Goal: Communication & Community: Ask a question

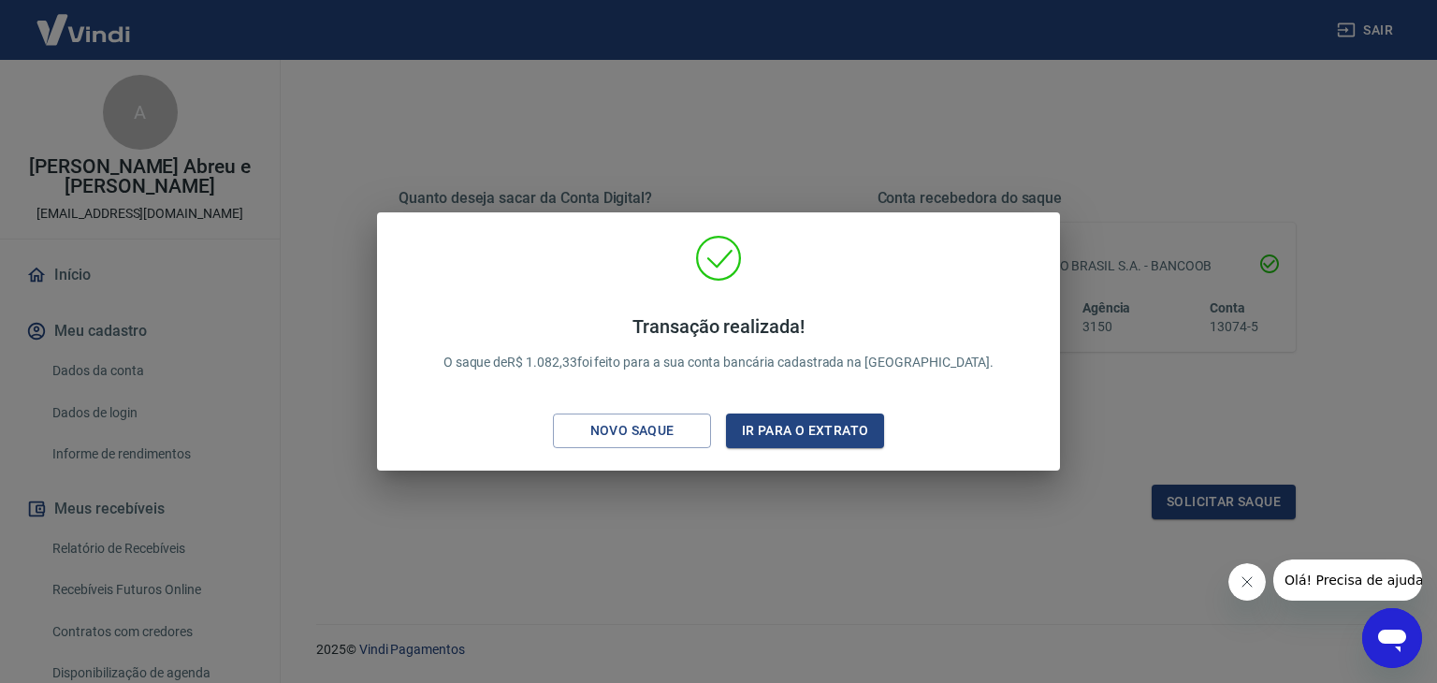
click at [1395, 652] on icon "Abrir janela de mensagens" at bounding box center [1392, 638] width 34 height 34
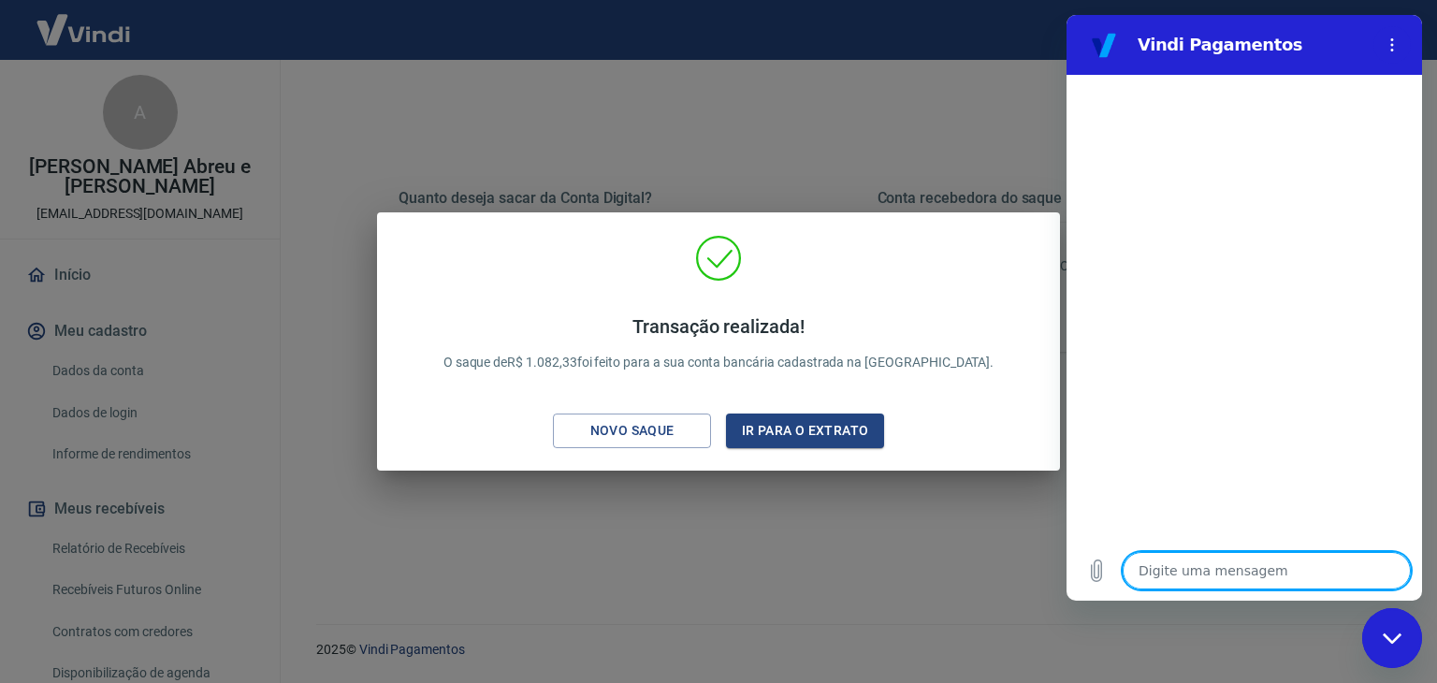
click at [1184, 563] on textarea at bounding box center [1266, 570] width 288 height 37
type textarea "b"
type textarea "x"
type textarea "bo"
type textarea "x"
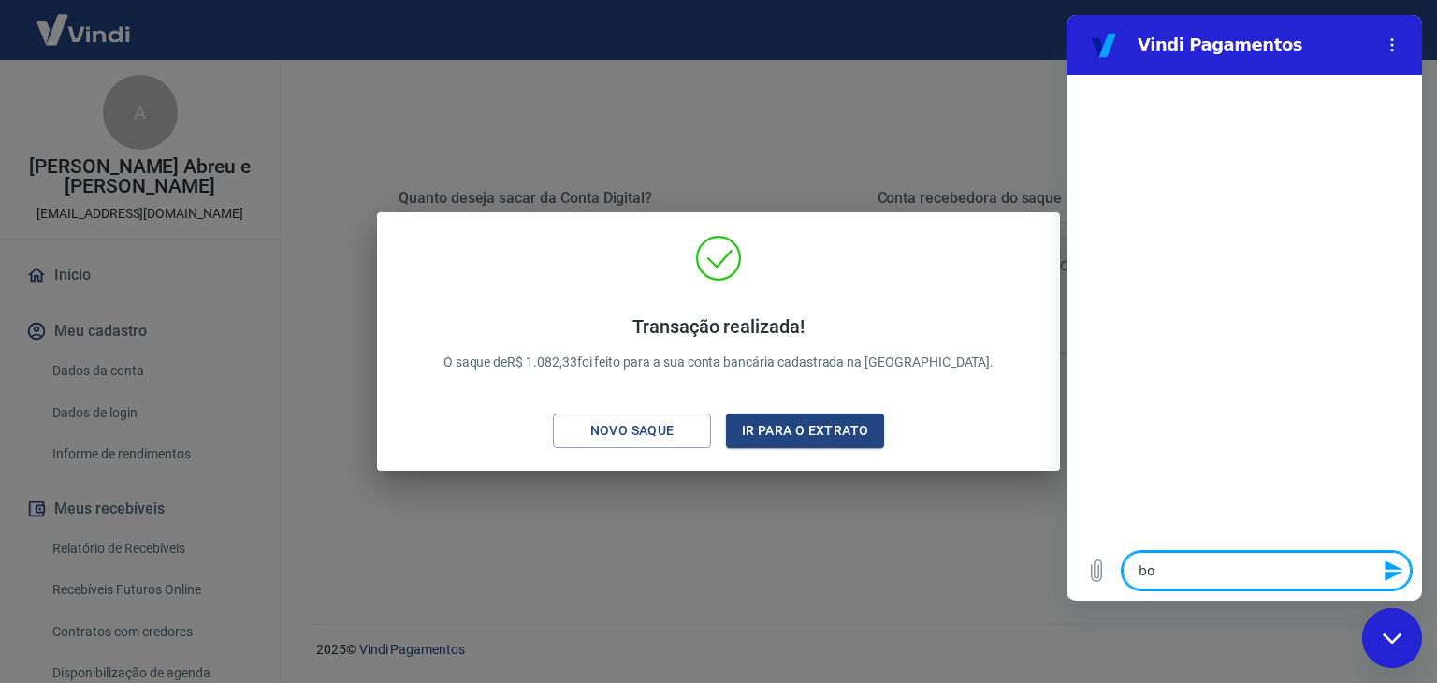
type textarea "boa"
type textarea "x"
type textarea "boa"
type textarea "x"
type textarea "boa t"
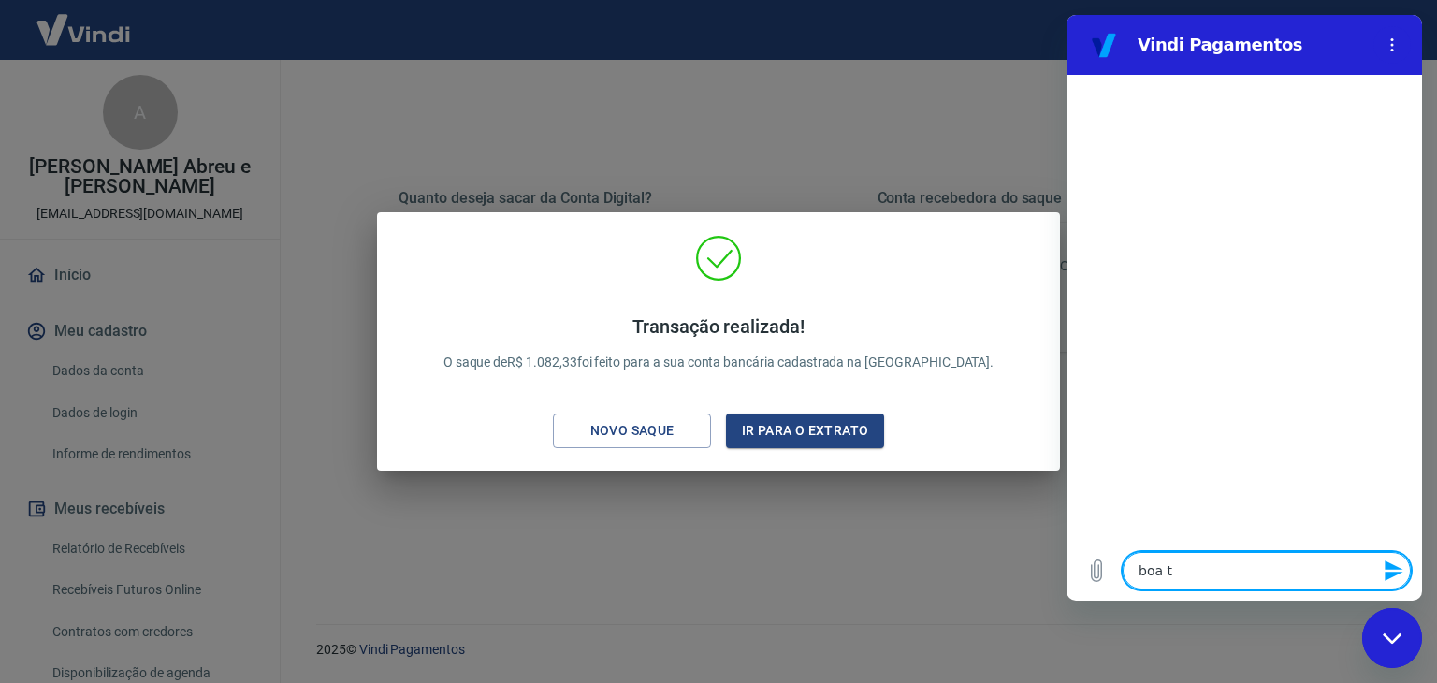
type textarea "x"
type textarea "boa ta"
type textarea "x"
type textarea "boa tar"
type textarea "x"
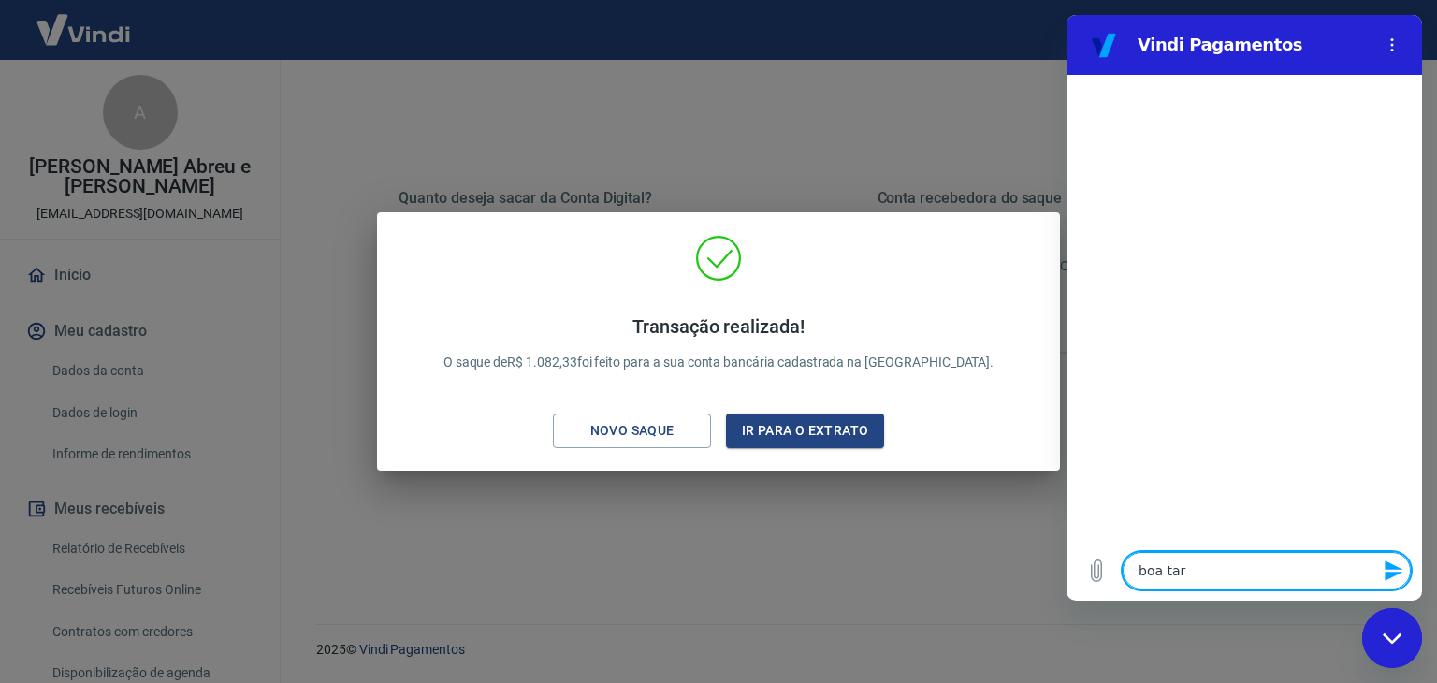
type textarea "boa tard"
type textarea "x"
type textarea "boa tarde"
type textarea "x"
type textarea "boa tarde."
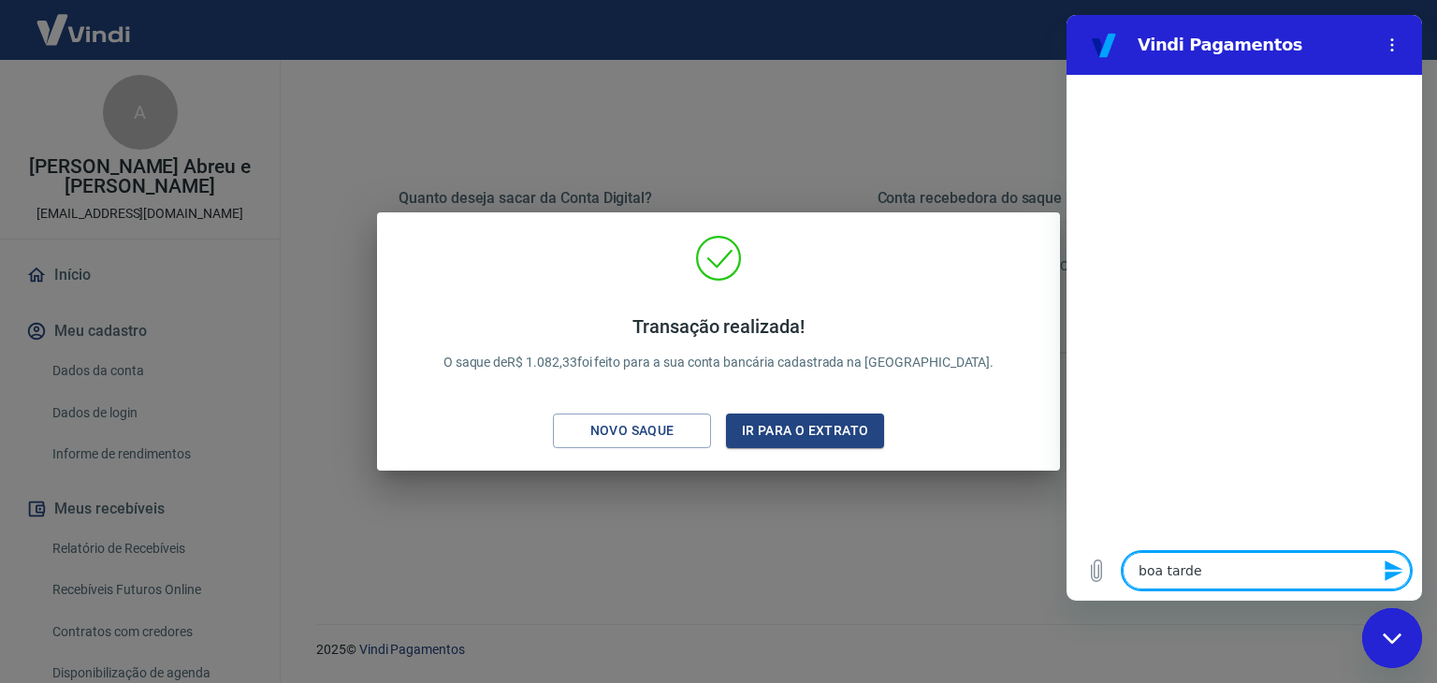
type textarea "x"
type textarea "boa tarde."
type textarea "x"
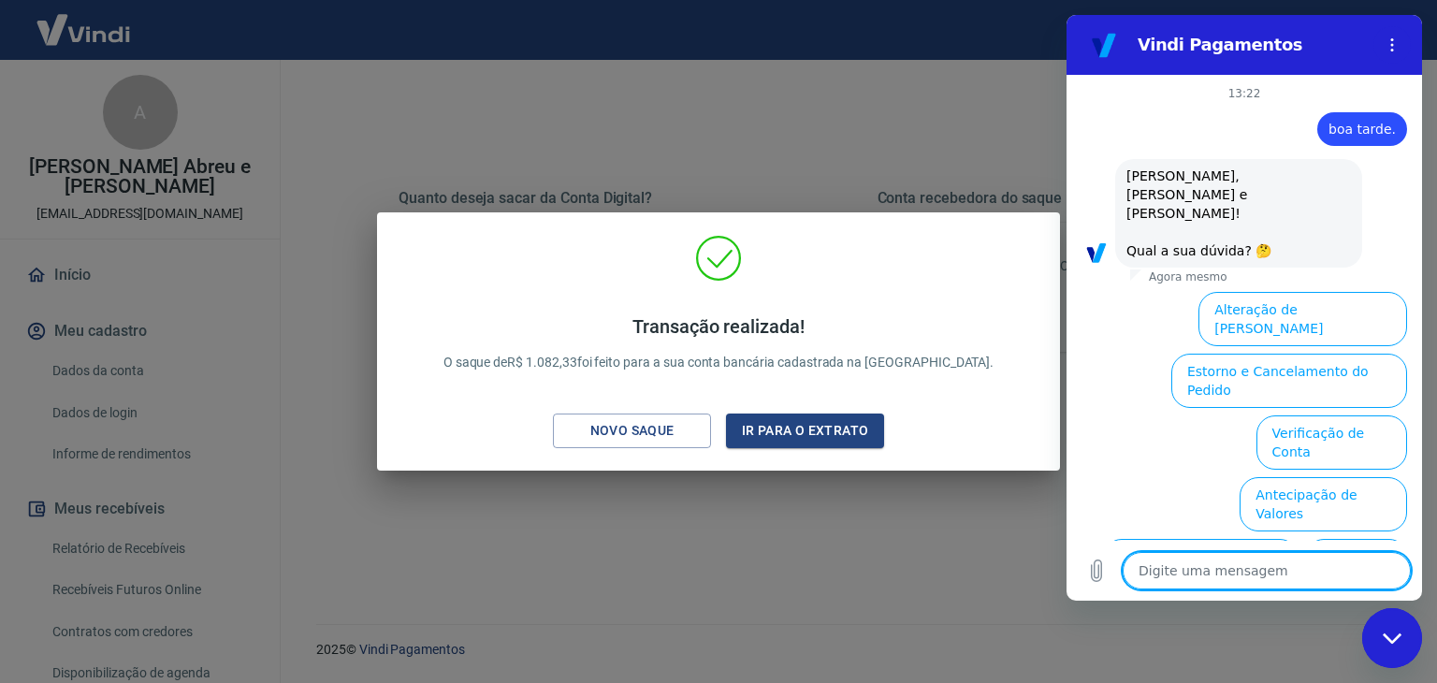
scroll to position [113, 0]
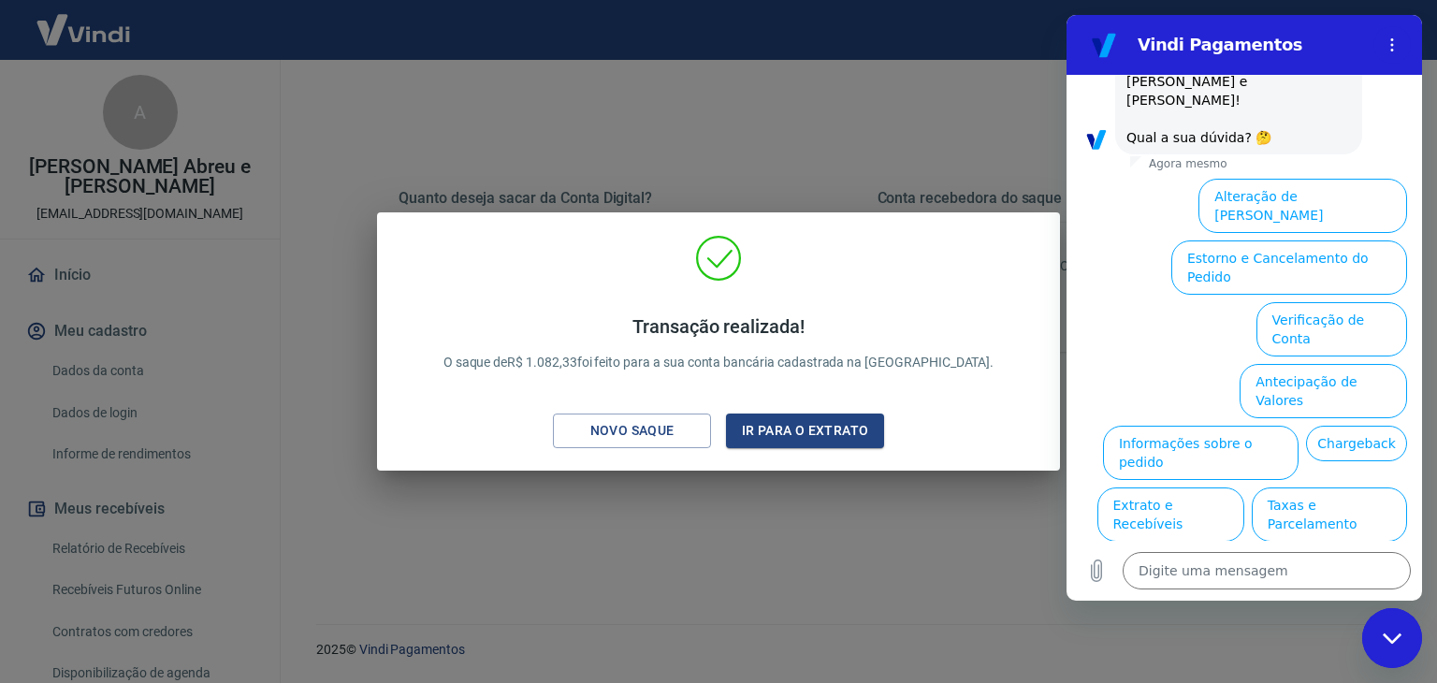
click at [891, 532] on div "Transação realizada! O saque de R$ 1.082,33 foi feito para a sua conta bancária…" at bounding box center [718, 341] width 1437 height 683
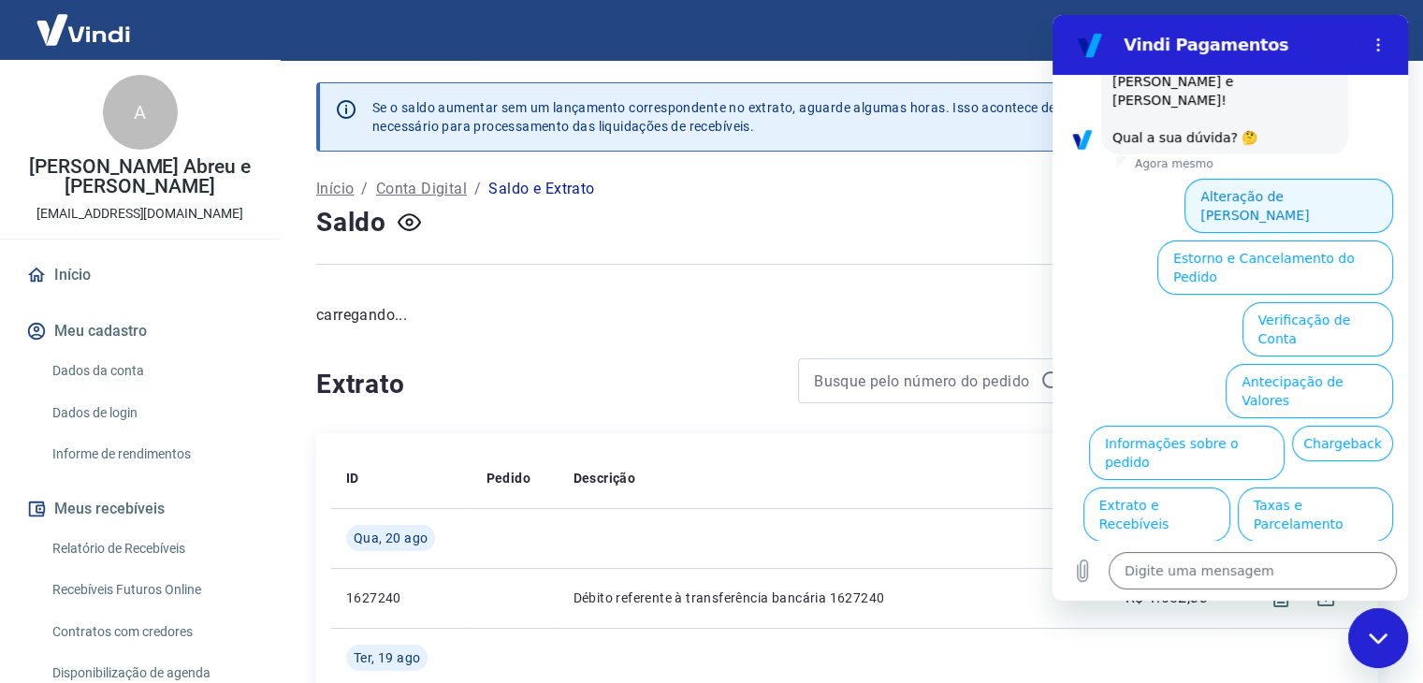
click at [1252, 179] on button "Alteração de [PERSON_NAME]" at bounding box center [1288, 206] width 209 height 54
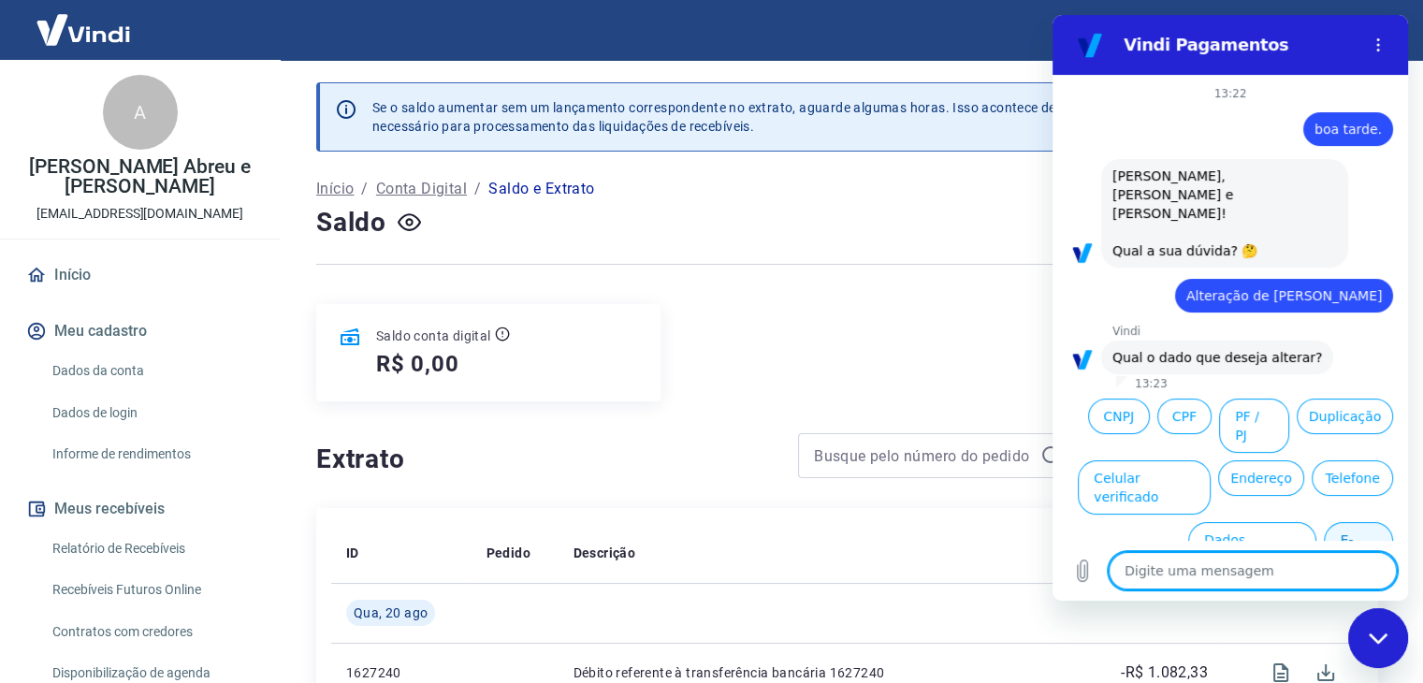
click at [1366, 522] on button "E-mail" at bounding box center [1357, 549] width 69 height 54
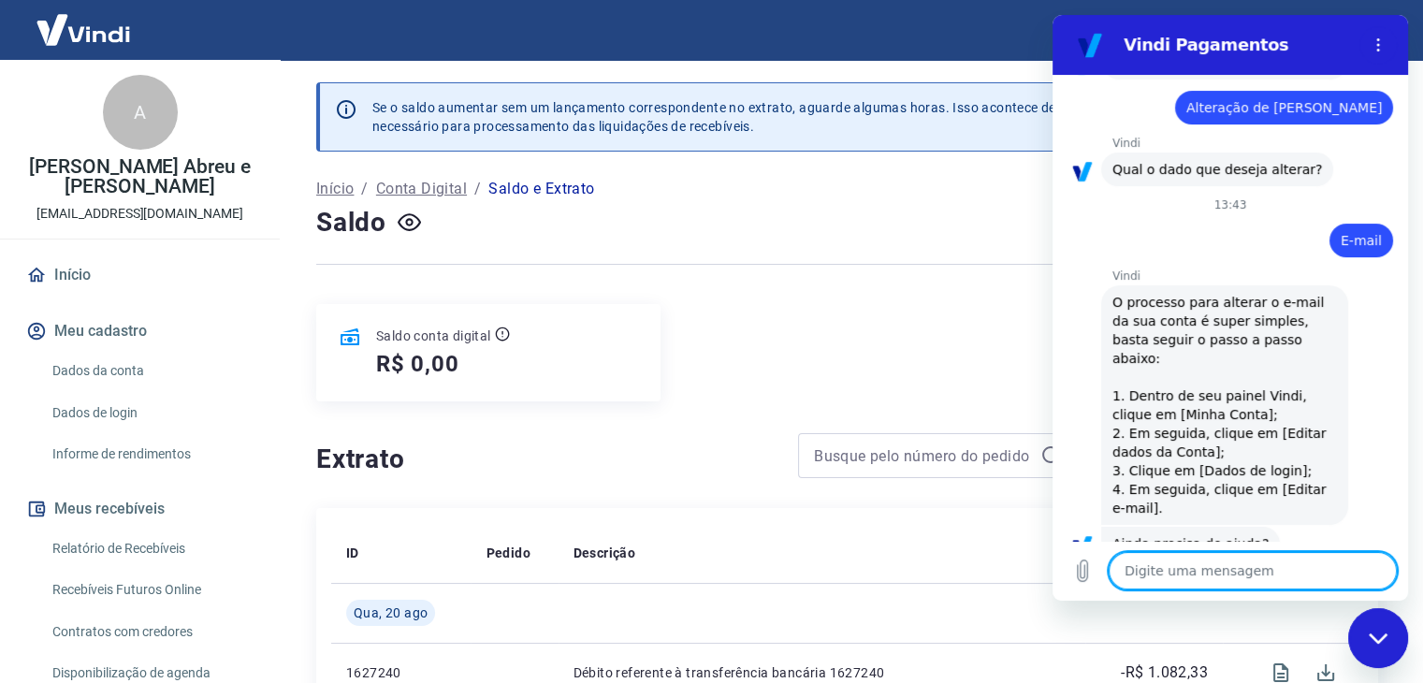
scroll to position [235, 0]
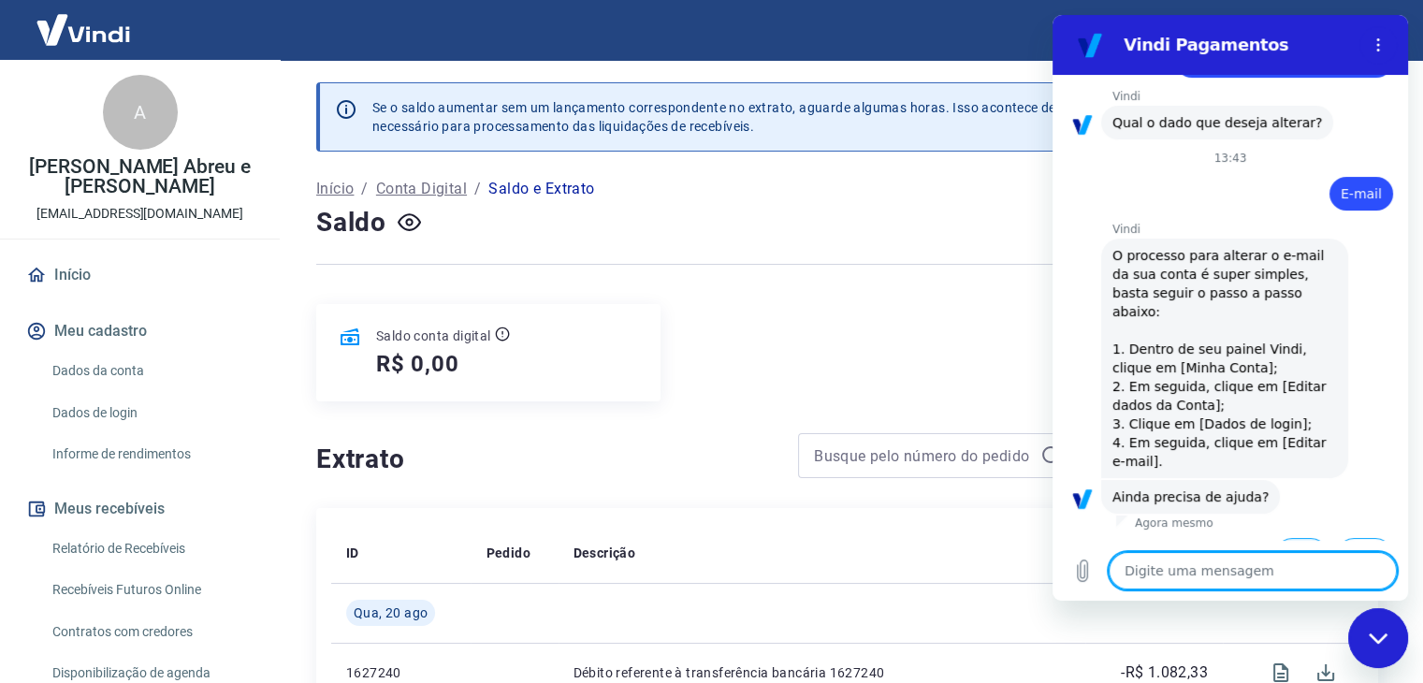
click at [1284, 538] on button "Sim" at bounding box center [1301, 556] width 54 height 36
type textarea "x"
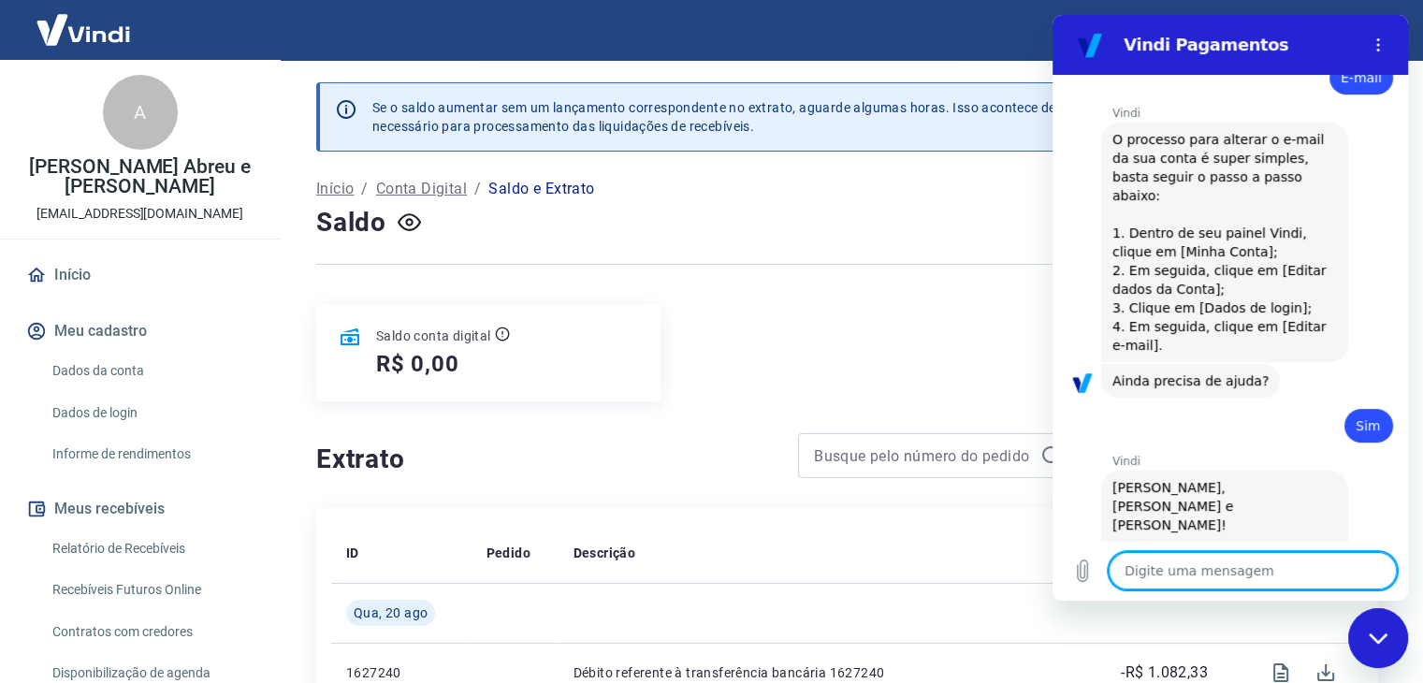
scroll to position [738, 0]
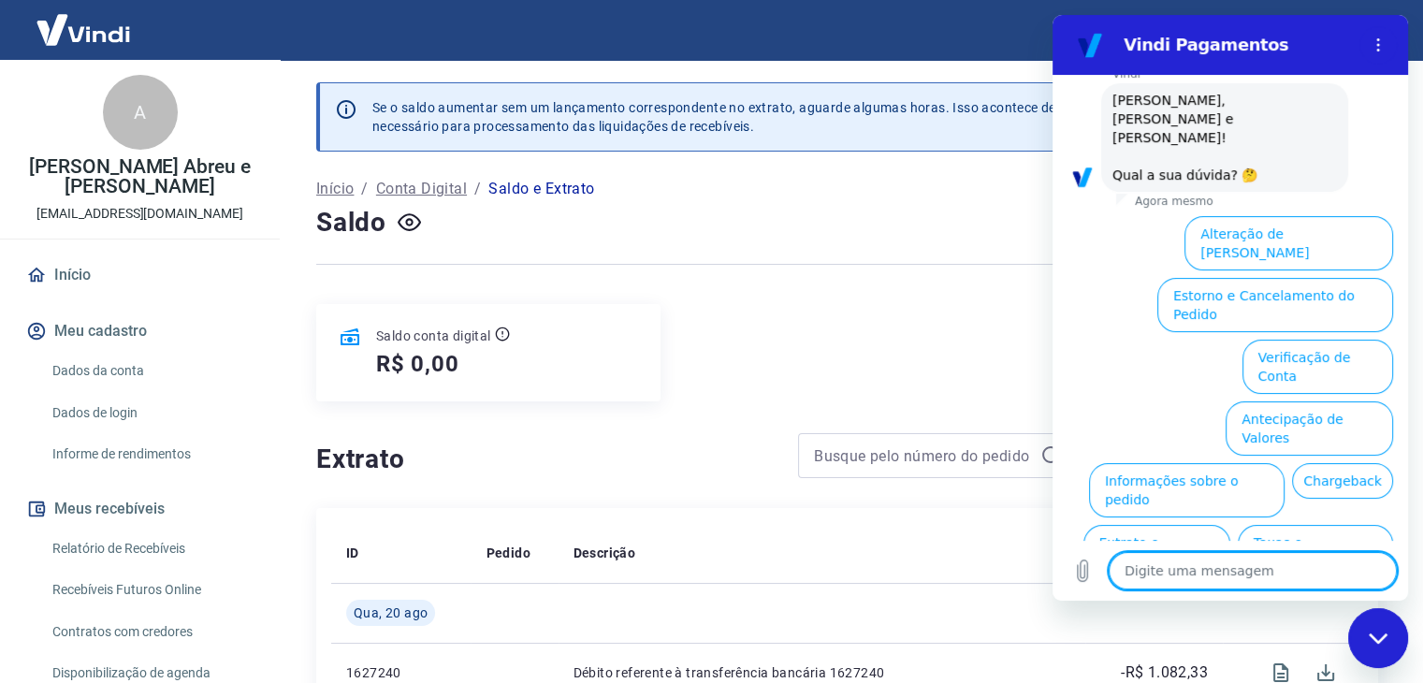
click at [1234, 576] on textarea at bounding box center [1252, 570] width 288 height 37
type textarea "a"
type textarea "x"
type textarea "at"
type textarea "x"
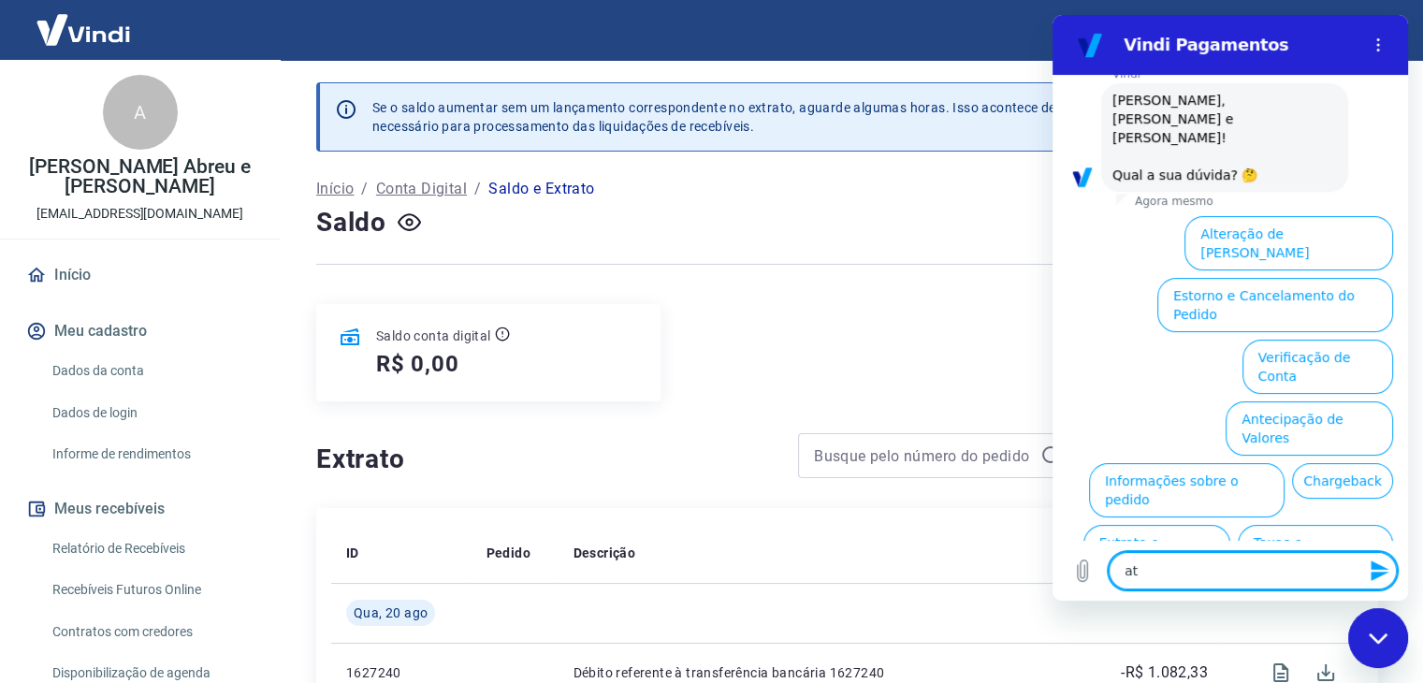
type textarea "ate"
type textarea "x"
type textarea "aten"
type textarea "x"
type textarea "atend"
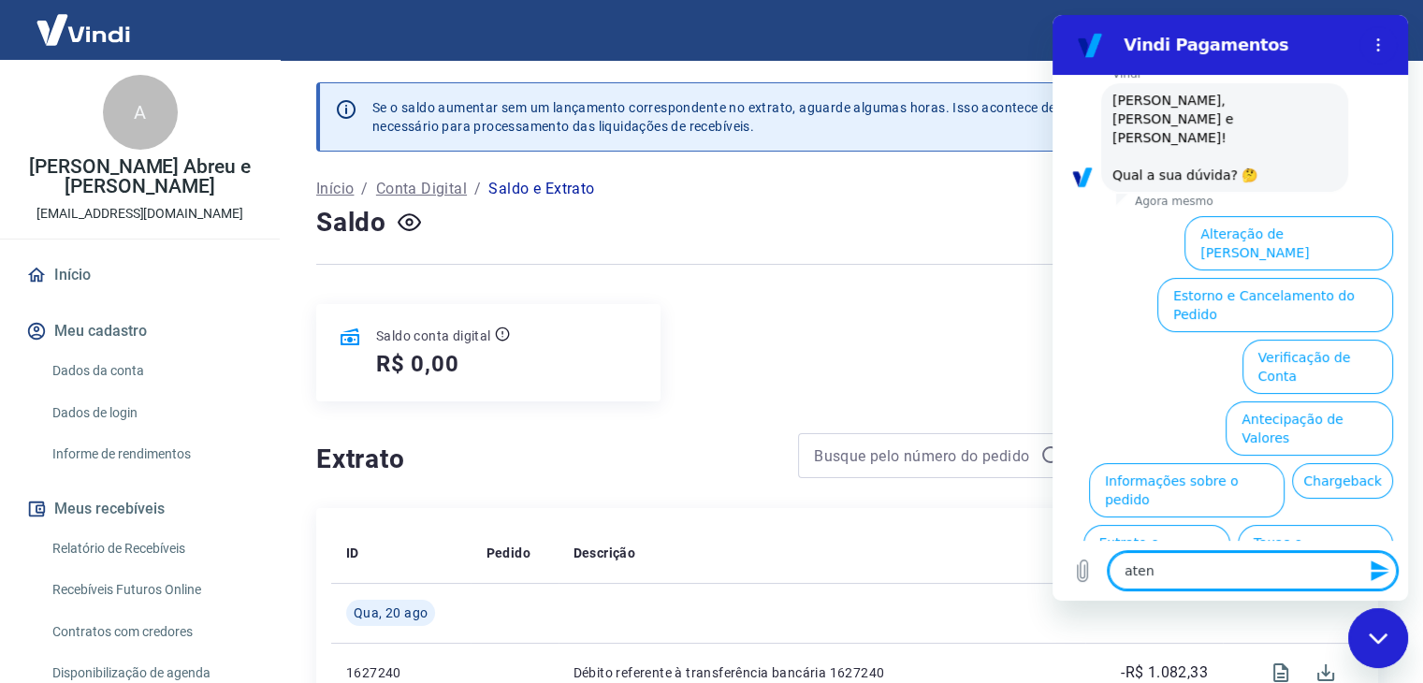
type textarea "x"
type textarea "atendne"
type textarea "x"
type textarea "atendn"
type textarea "x"
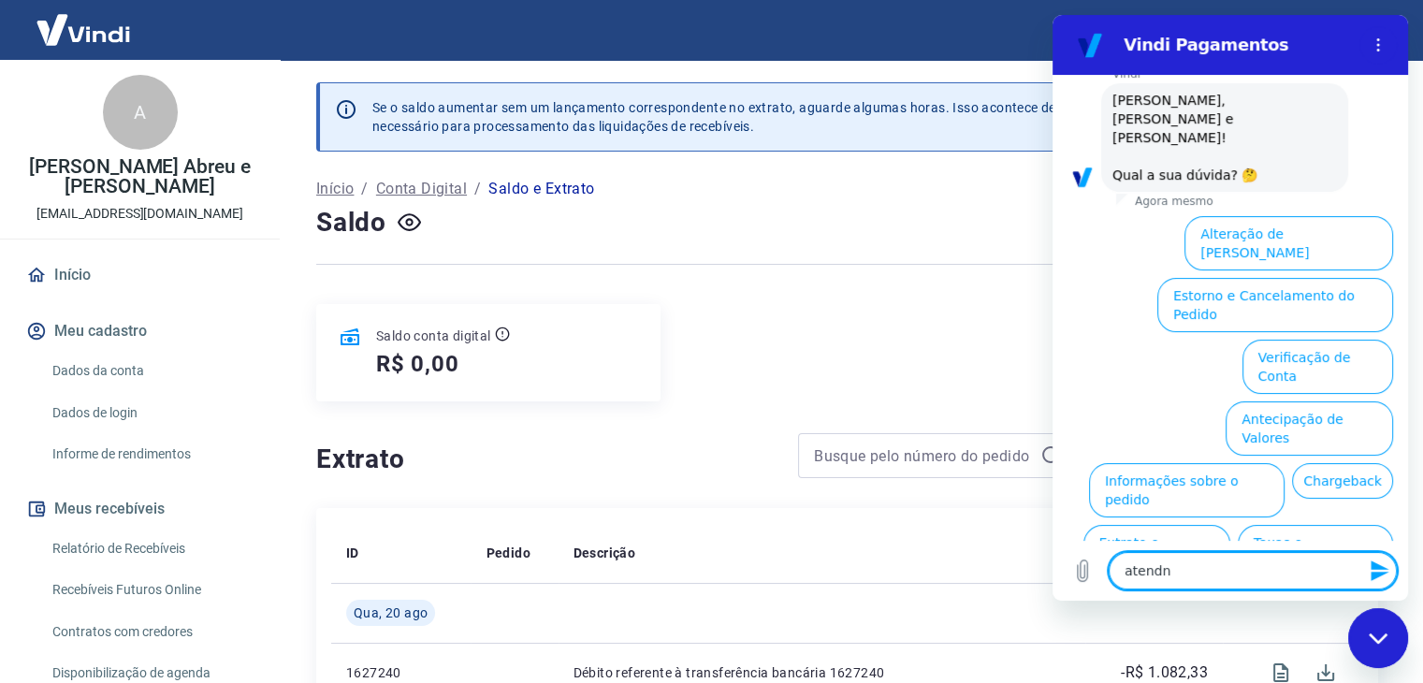
type textarea "atend"
type textarea "x"
type textarea "aten"
type textarea "x"
type textarea "atend"
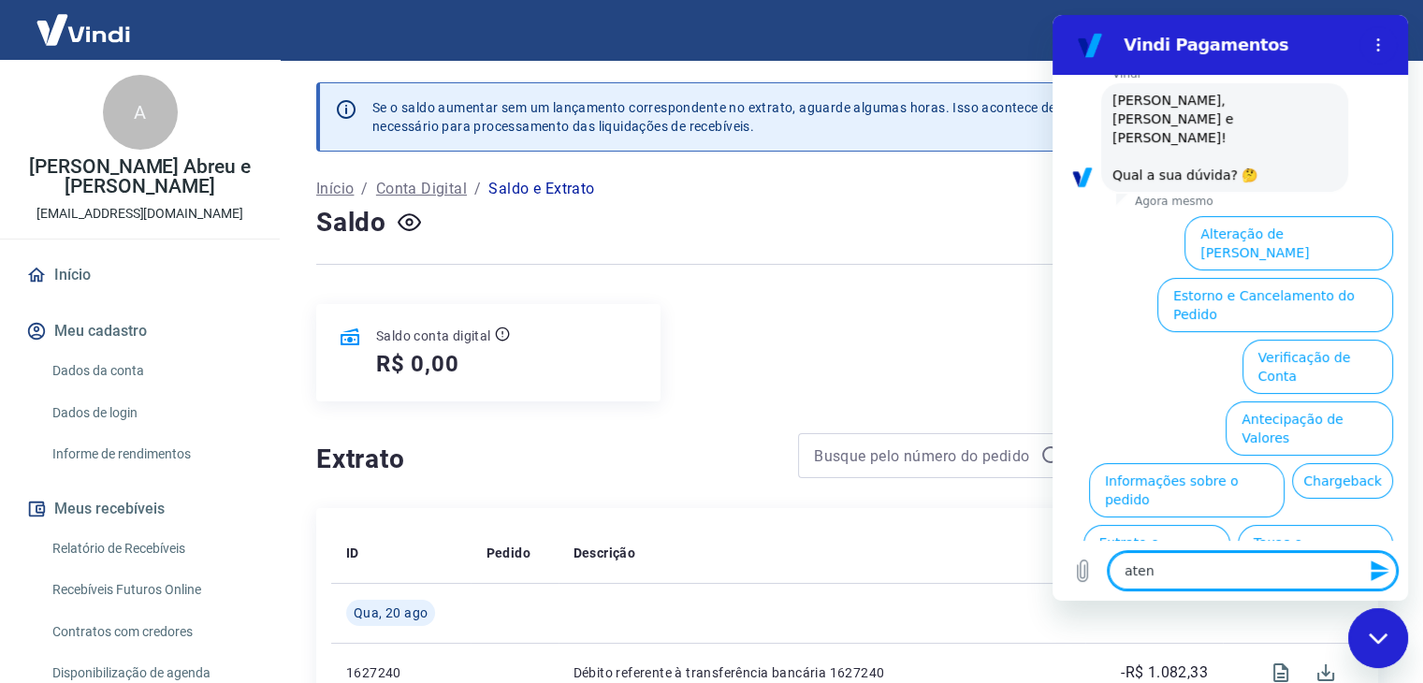
type textarea "x"
type textarea "atende"
type textarea "x"
type textarea "atenden"
type textarea "x"
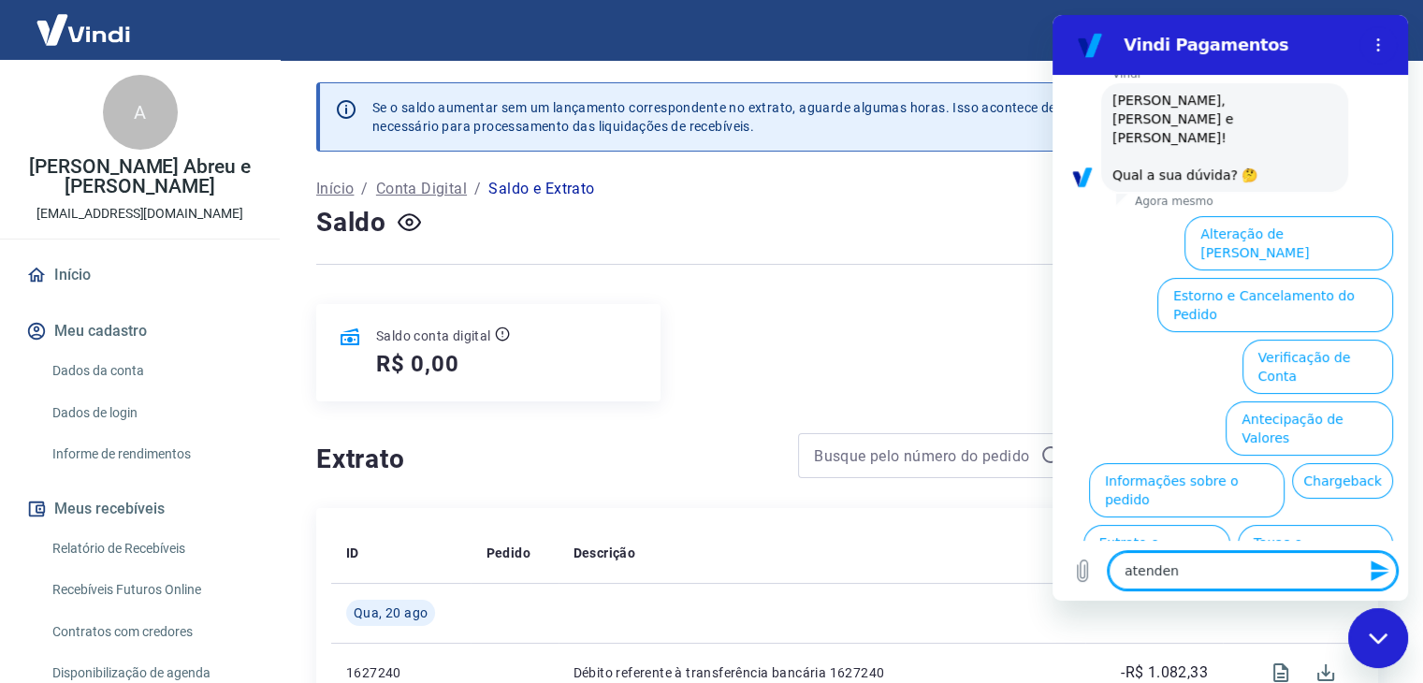
type textarea "atendent"
type textarea "x"
type textarea "atendent"
type textarea "x"
type textarea "atendent e"
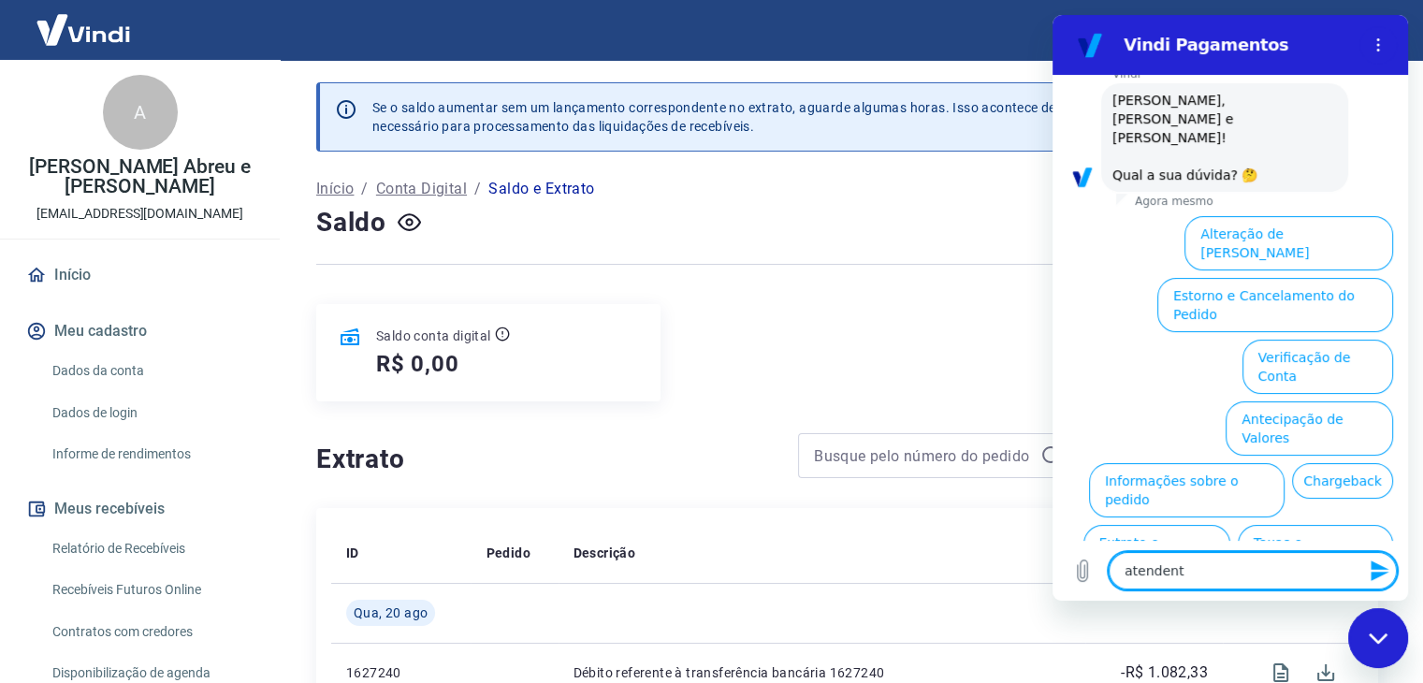
type textarea "x"
type textarea "atendent eh"
type textarea "x"
type textarea "atendent ehu"
type textarea "x"
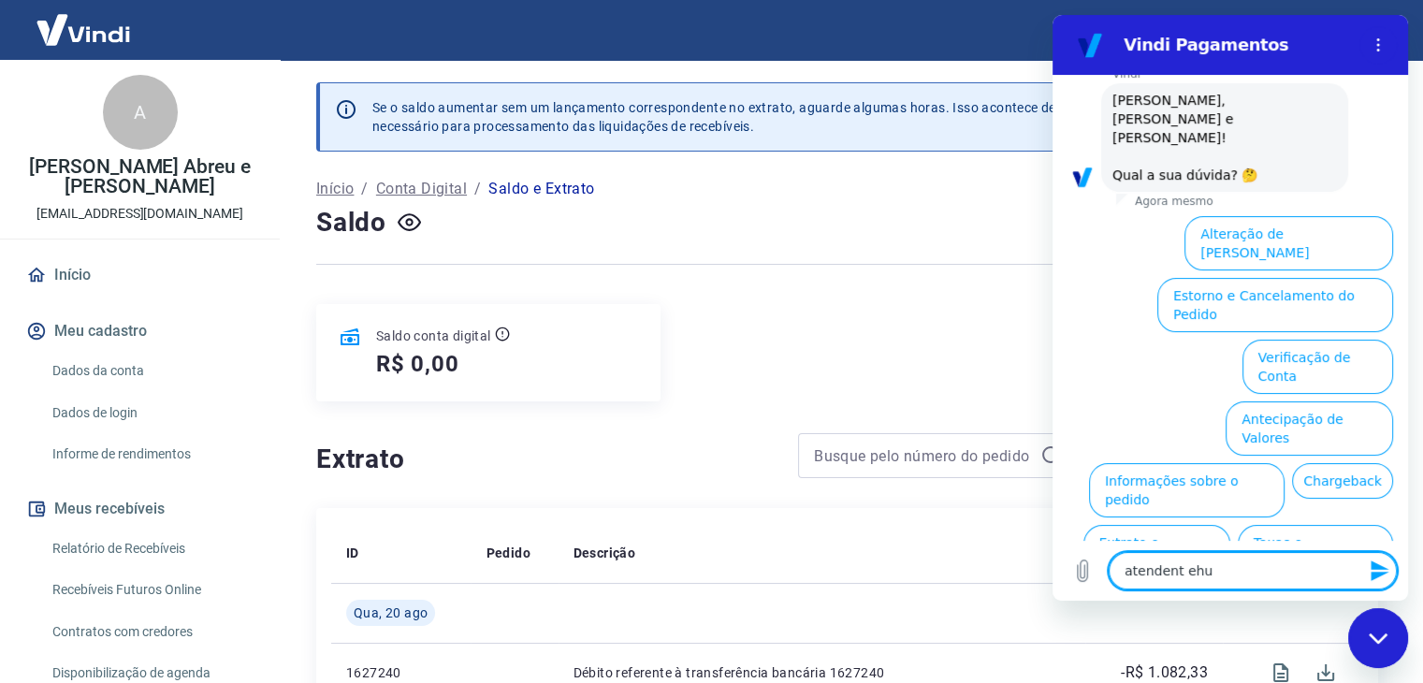
type textarea "atendent ehum"
type textarea "x"
type textarea "atendent ehu"
type textarea "x"
type textarea "atendent eh"
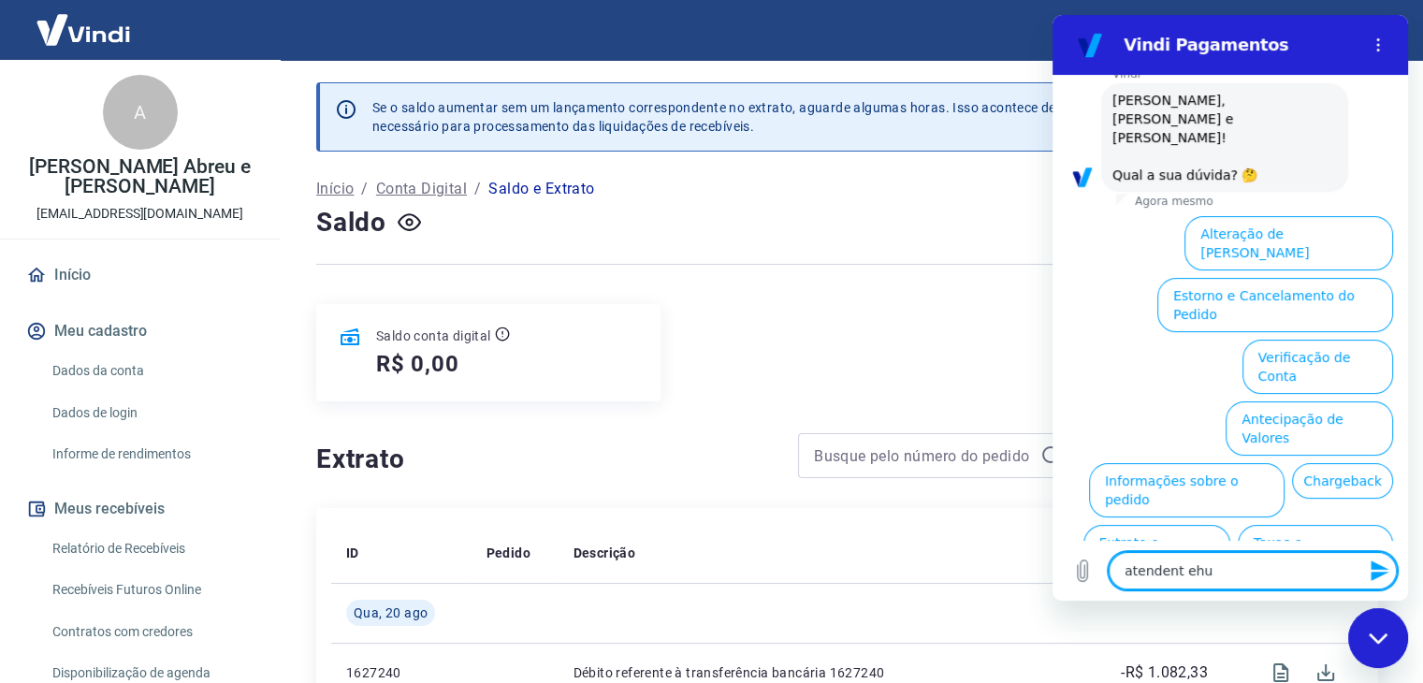
type textarea "x"
type textarea "atendent e"
type textarea "x"
type textarea "atendent"
type textarea "x"
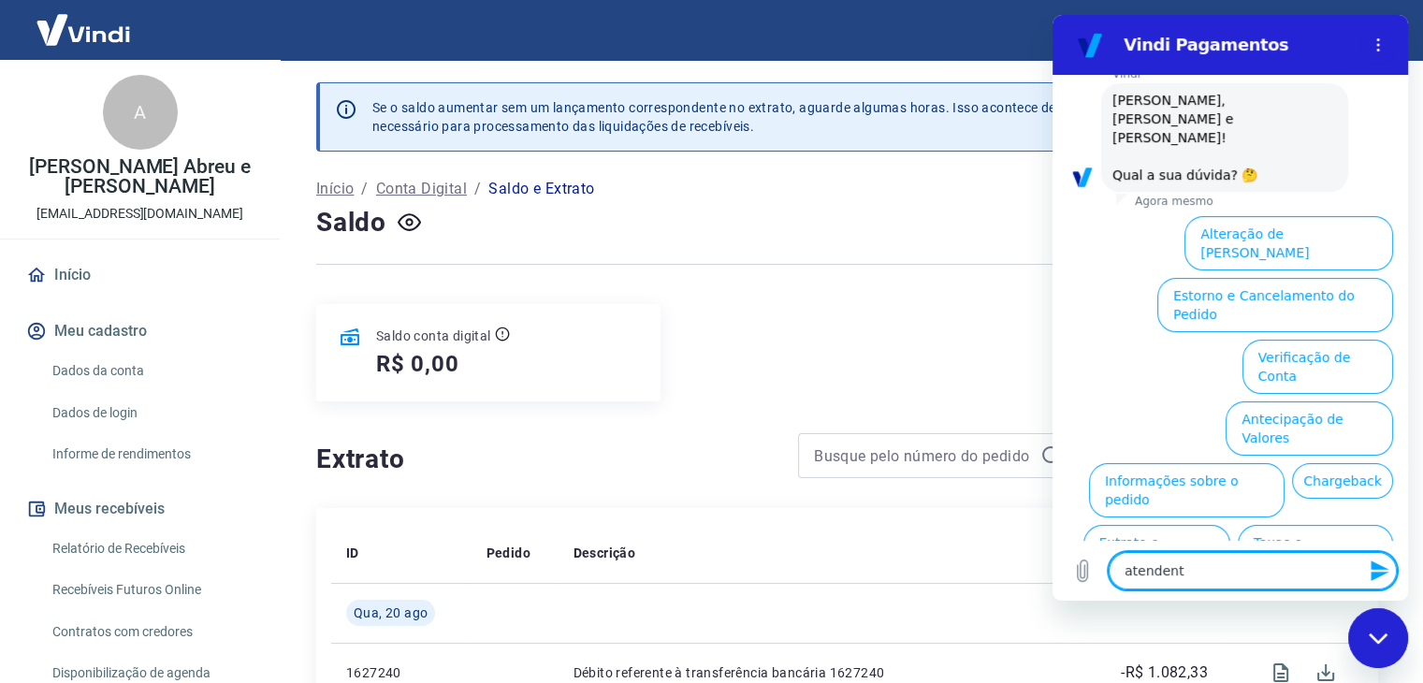
type textarea "atendent"
type textarea "x"
type textarea "atendente"
type textarea "x"
type textarea "atendenteh"
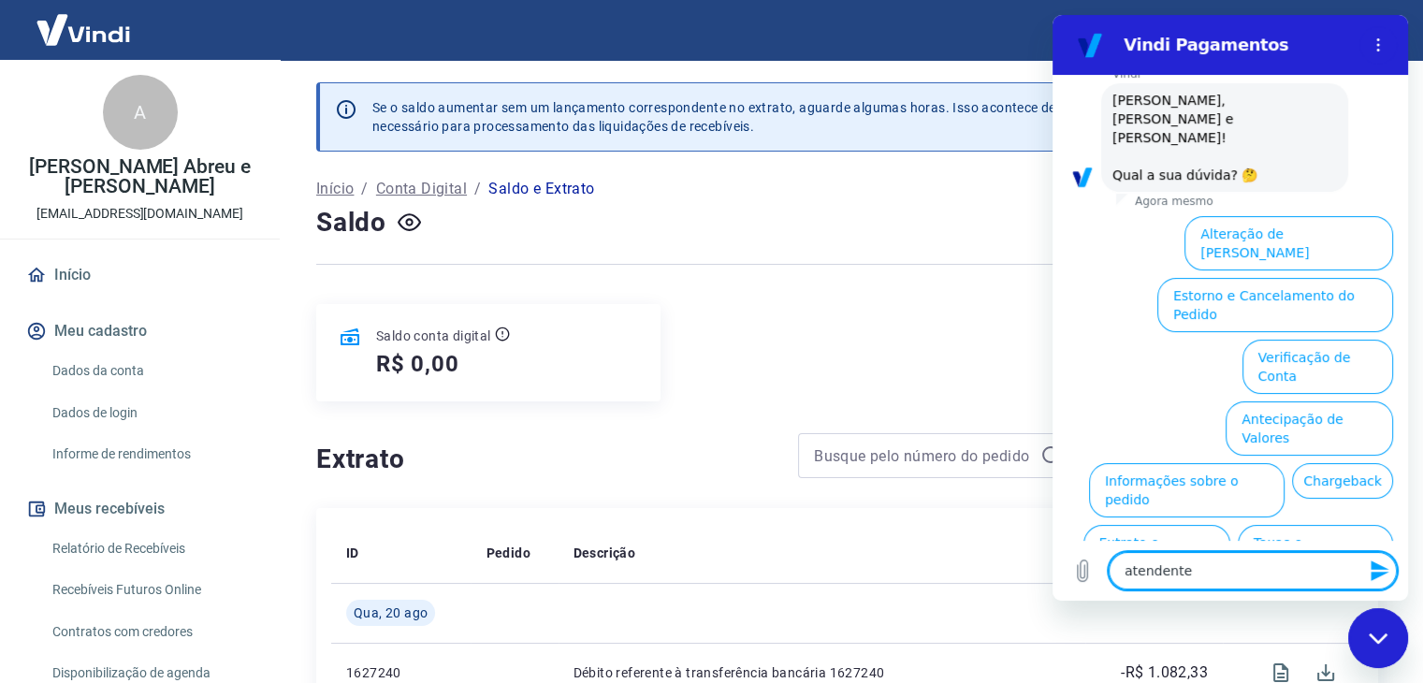
type textarea "x"
type textarea "atendente"
type textarea "x"
type textarea "atendente"
type textarea "x"
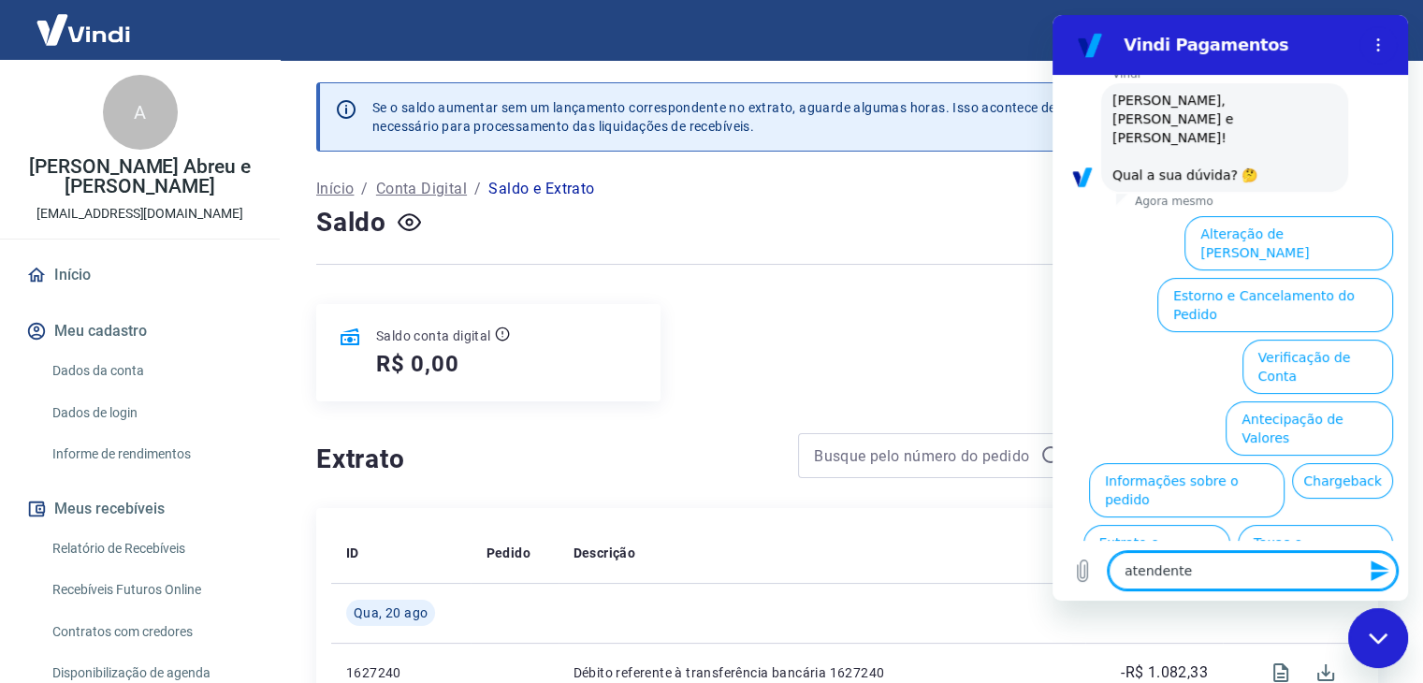
type textarea "atendente h"
type textarea "x"
type textarea "atendente hu"
type textarea "x"
type textarea "atendente hum"
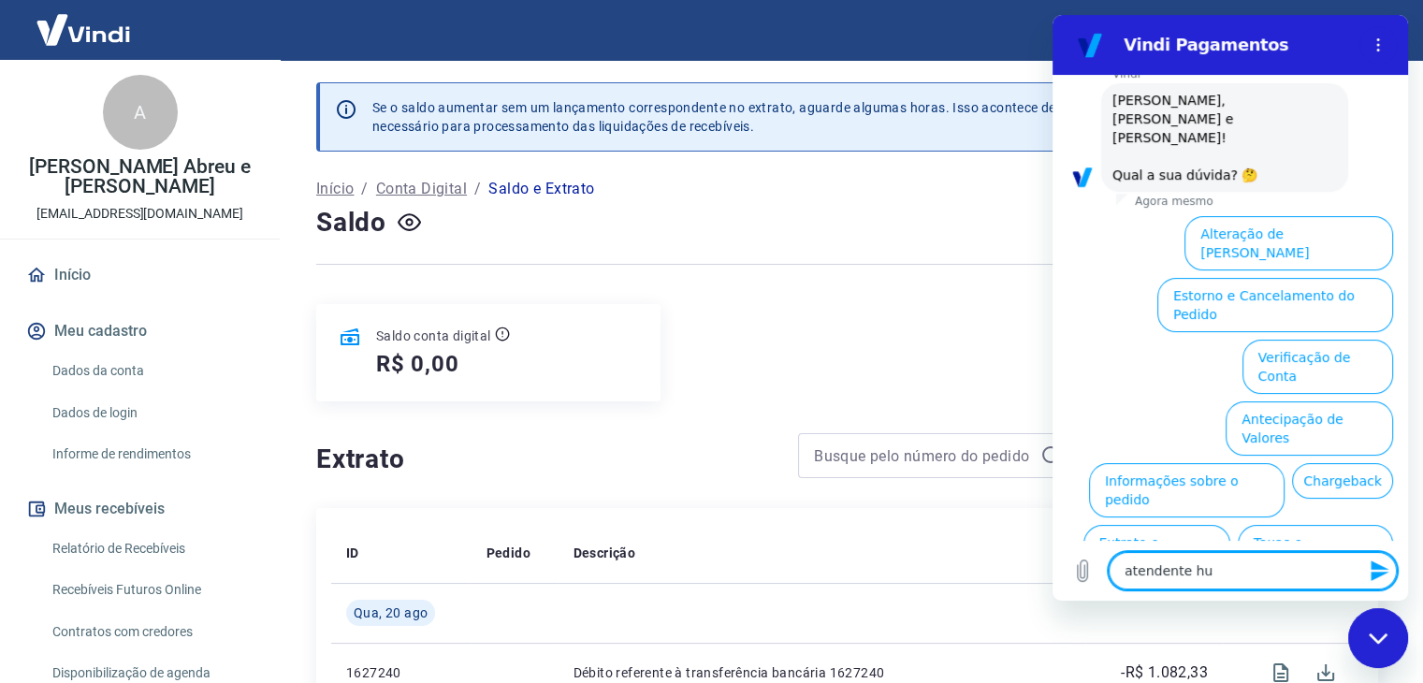
type textarea "x"
type textarea "atendente huma"
type textarea "x"
type textarea "atendente huma"
type textarea "x"
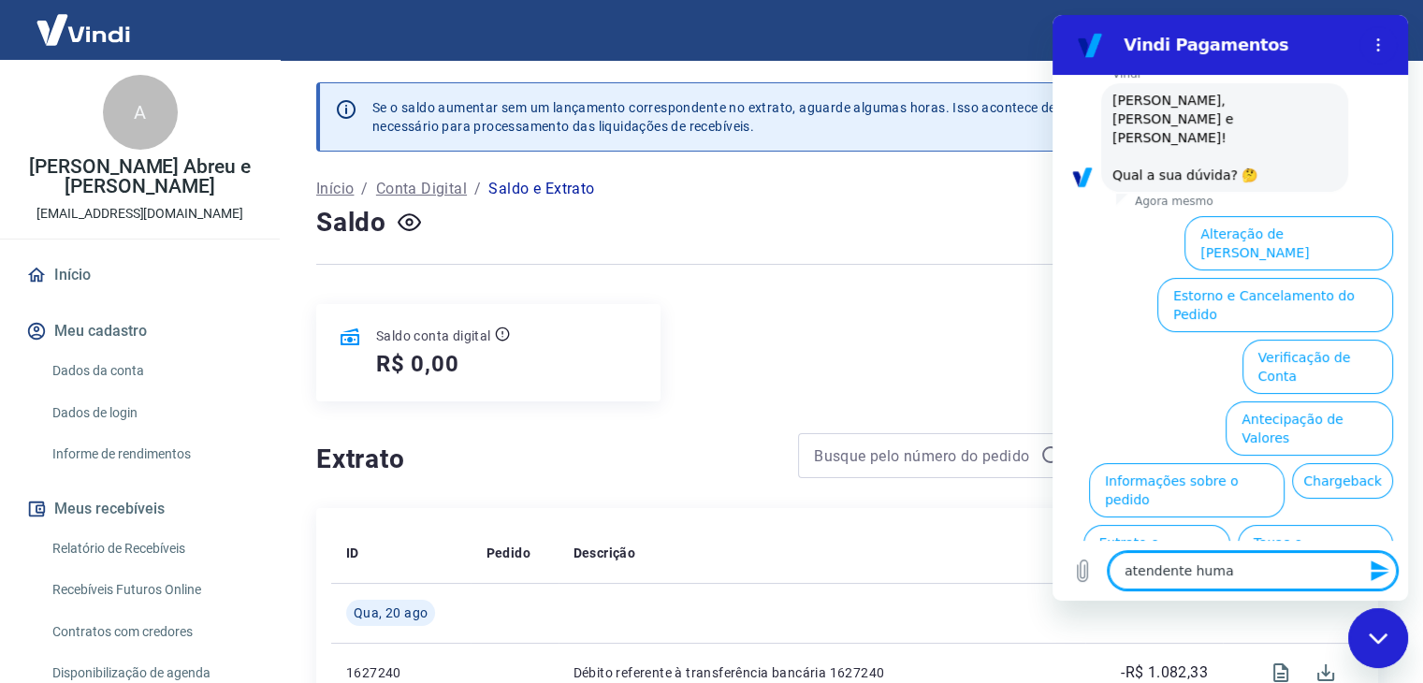
type textarea "atendente huma n"
type textarea "x"
type textarea "atendente huma ni"
type textarea "x"
type textarea "atendente huma n"
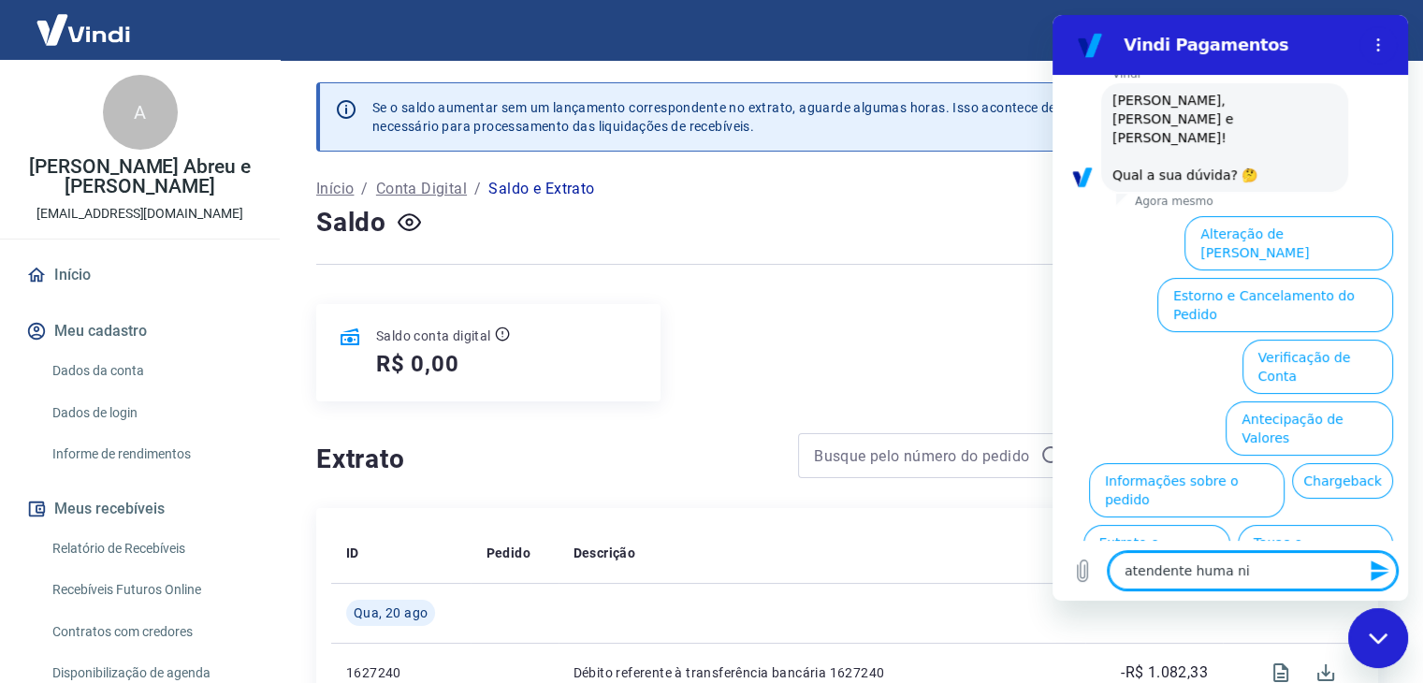
type textarea "x"
type textarea "atendente huma"
type textarea "x"
type textarea "atendente huma"
type textarea "x"
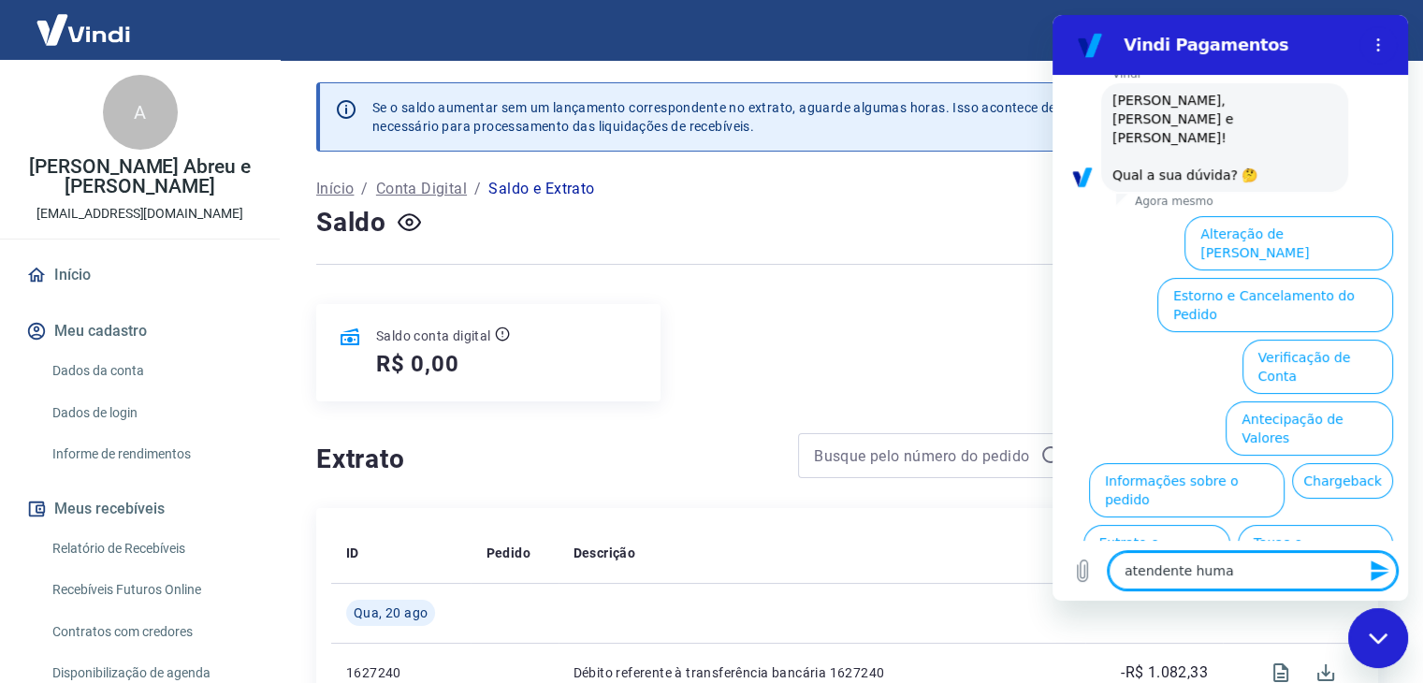
type textarea "atendente human"
type textarea "x"
type textarea "atendente humani"
type textarea "x"
type textarea "atendente humaniz"
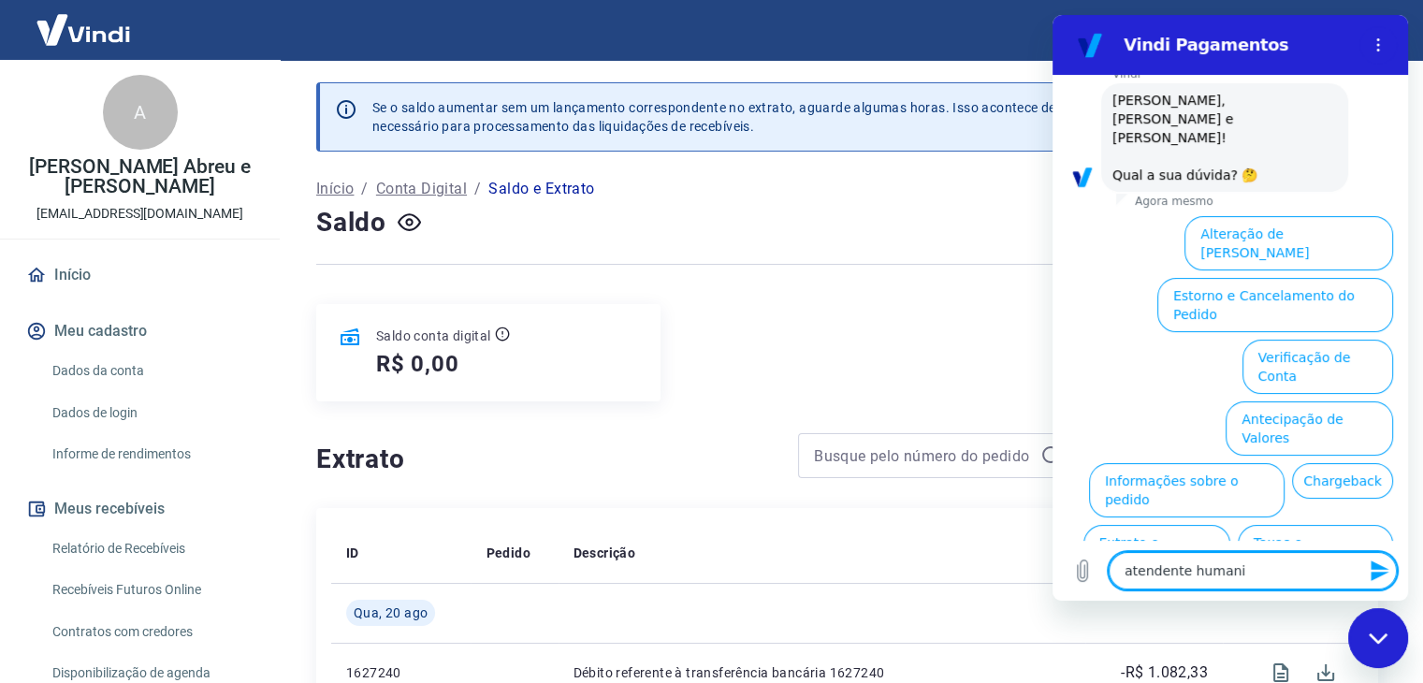
type textarea "x"
type textarea "atendente humaniza"
type textarea "x"
type textarea "atendente humanizad"
type textarea "x"
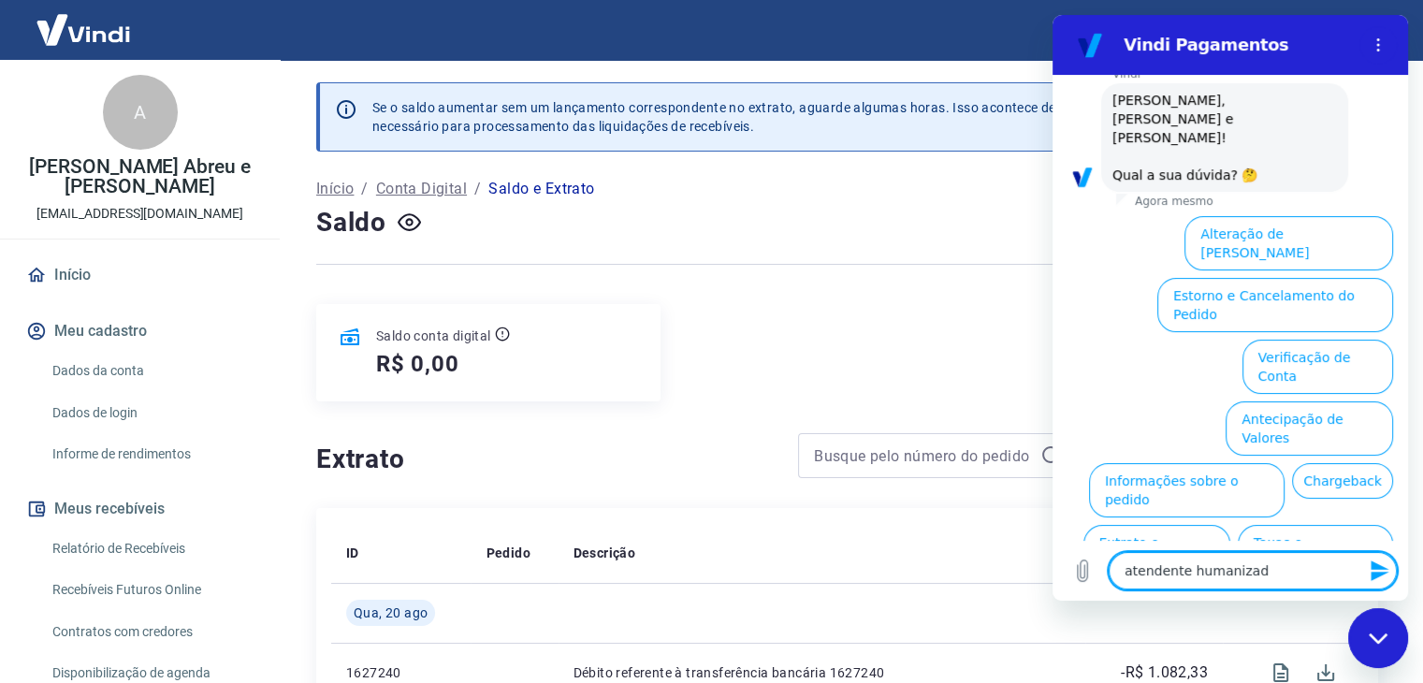
type textarea "atendente humanizado"
type textarea "x"
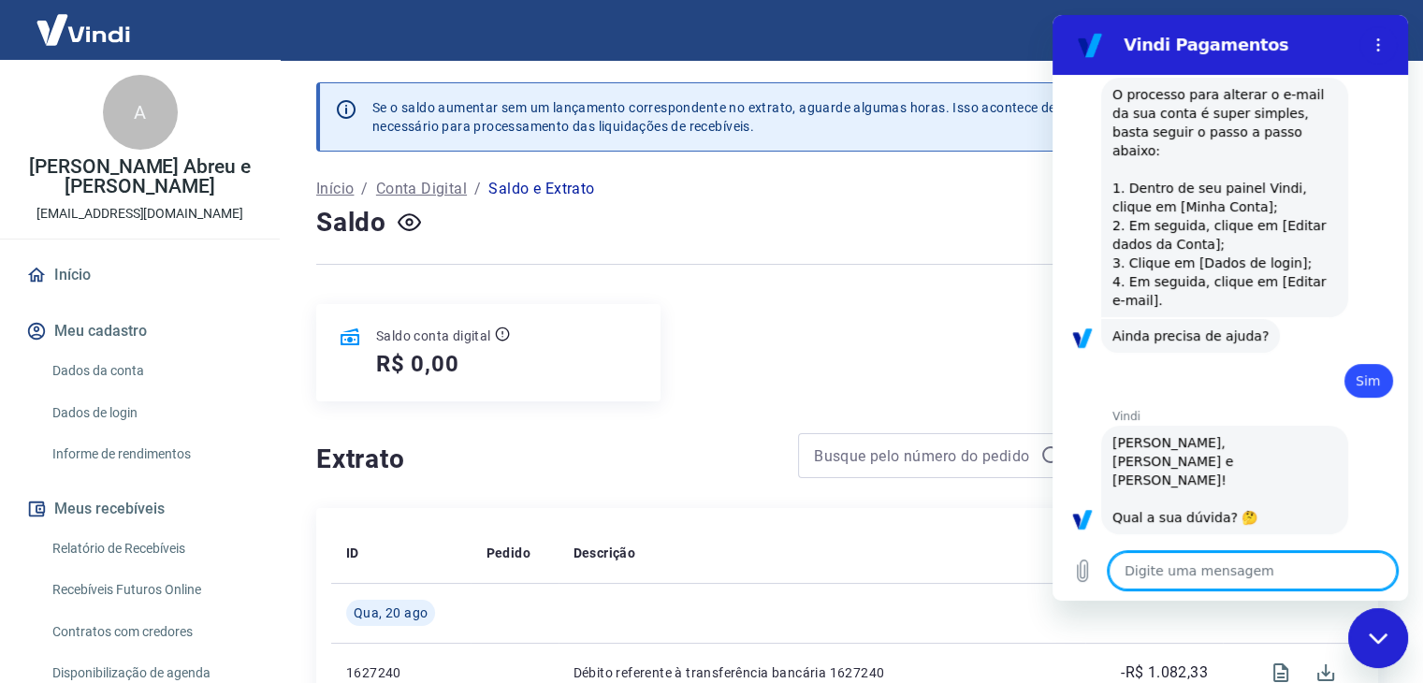
scroll to position [399, 0]
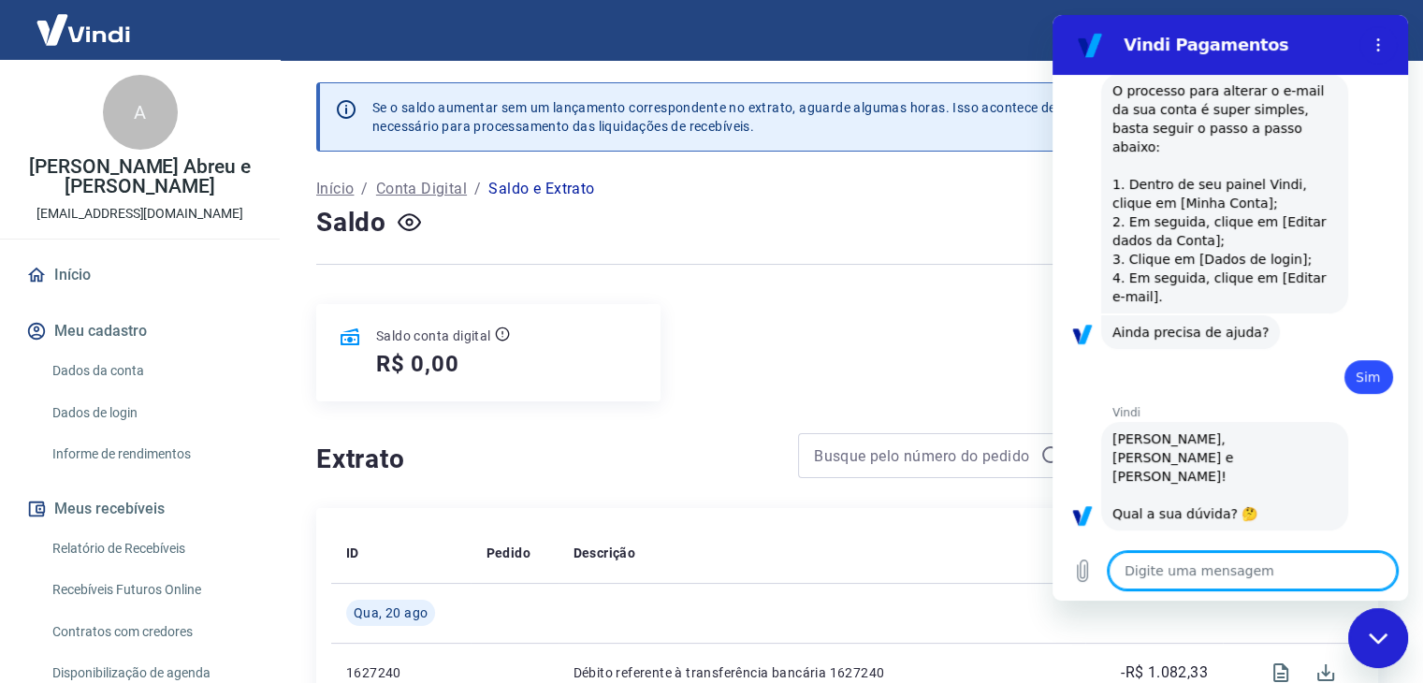
type textarea "x"
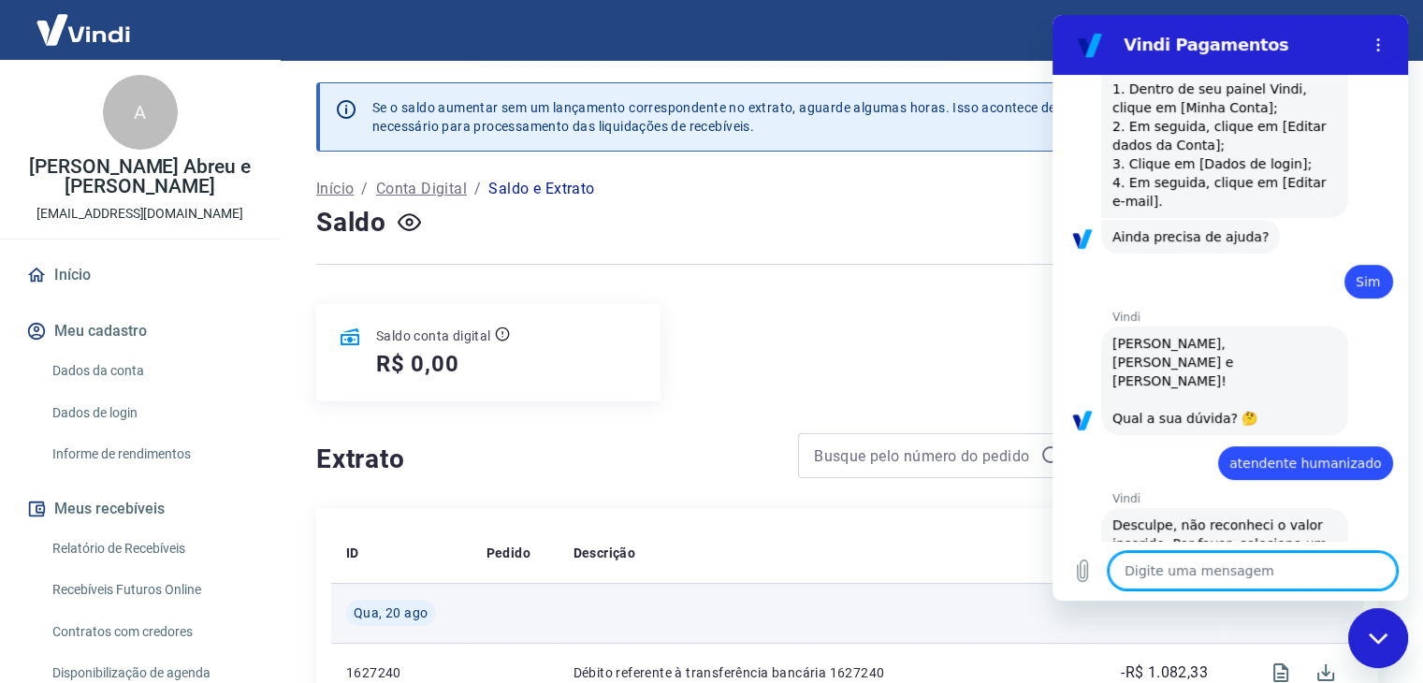
scroll to position [499, 0]
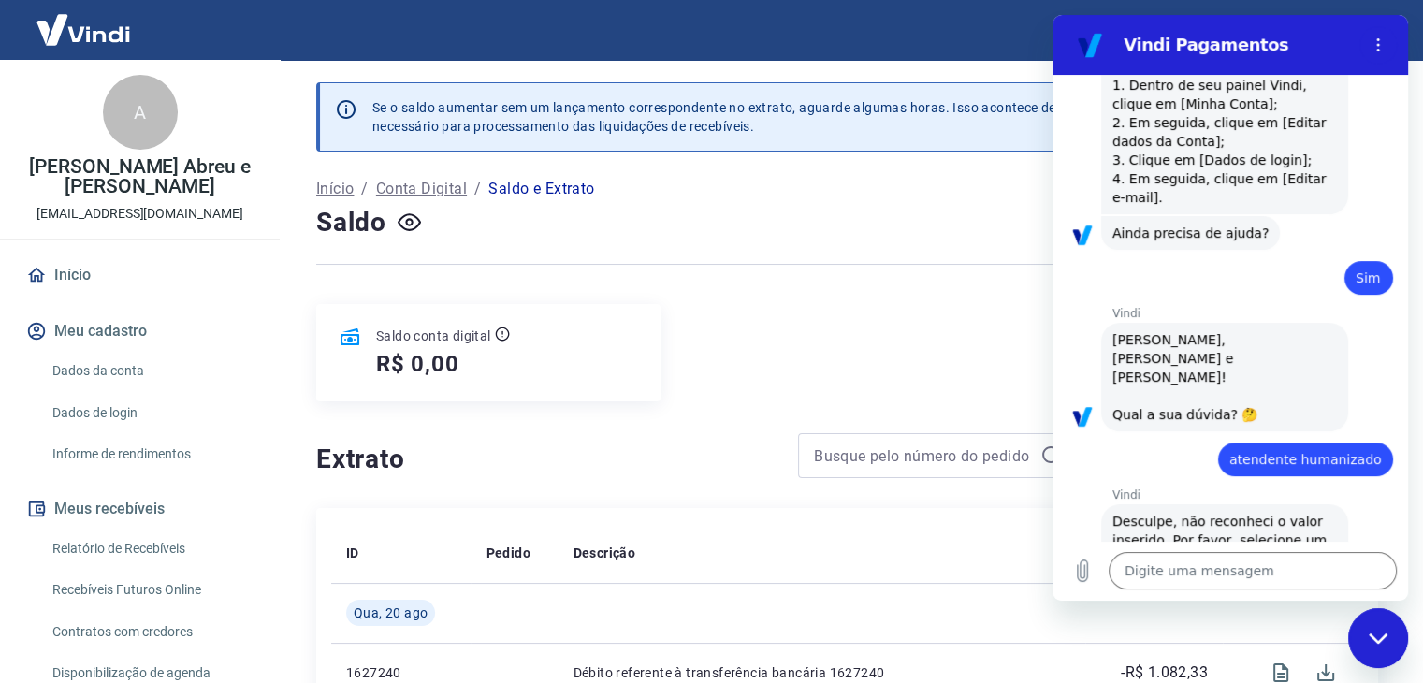
click at [1277, 452] on span "atendente humanizado" at bounding box center [1305, 459] width 152 height 15
copy span "atendente humanizado"
click at [1216, 569] on textarea at bounding box center [1252, 570] width 288 height 37
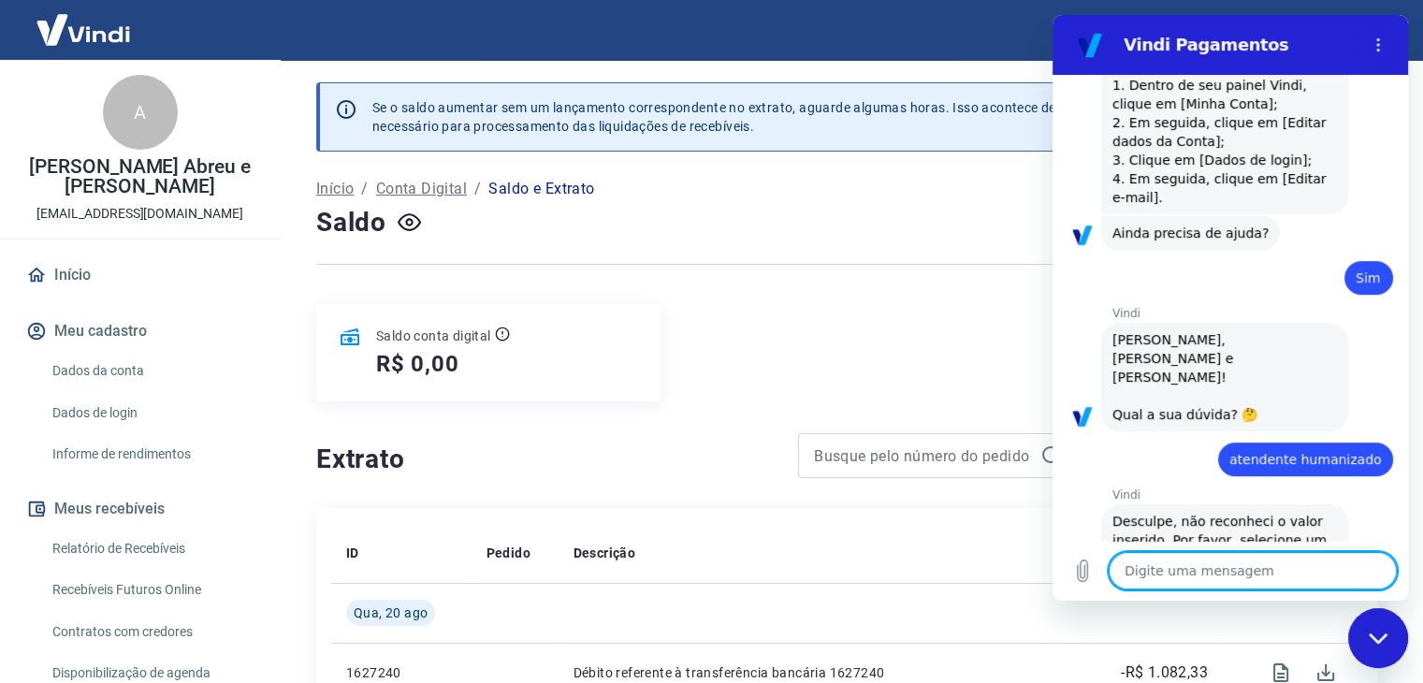
type textarea "a"
type textarea "x"
type textarea "at"
type textarea "x"
type textarea "ate"
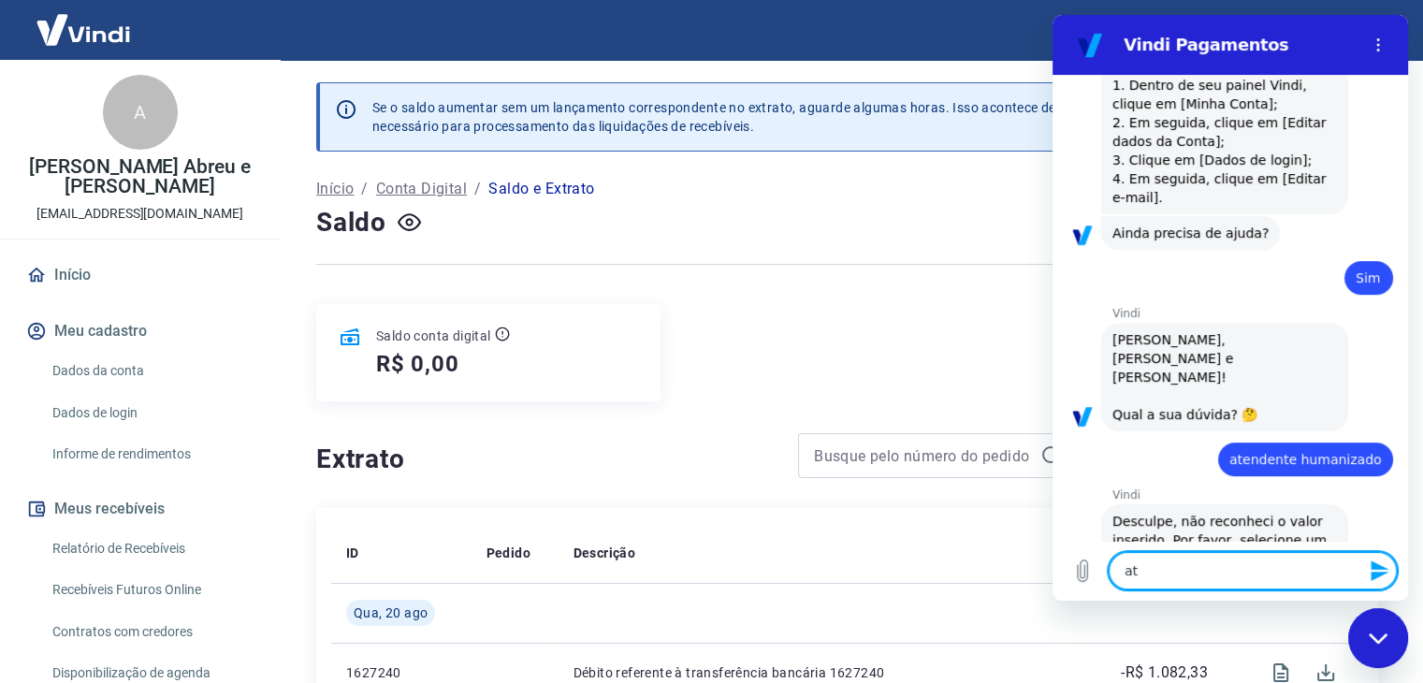
type textarea "x"
type textarea "aten"
type textarea "x"
type textarea "atend"
type textarea "x"
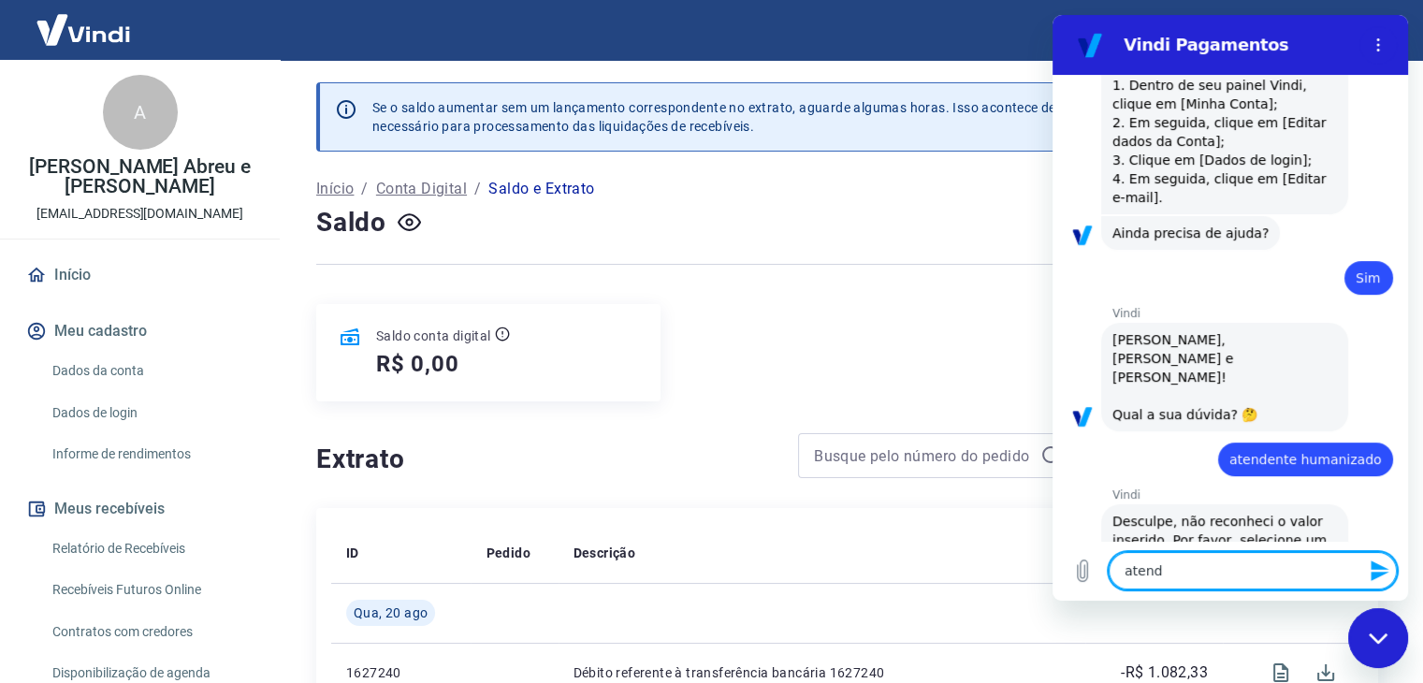
type textarea "atende"
type textarea "x"
type textarea "atenden"
type textarea "x"
type textarea "atendent"
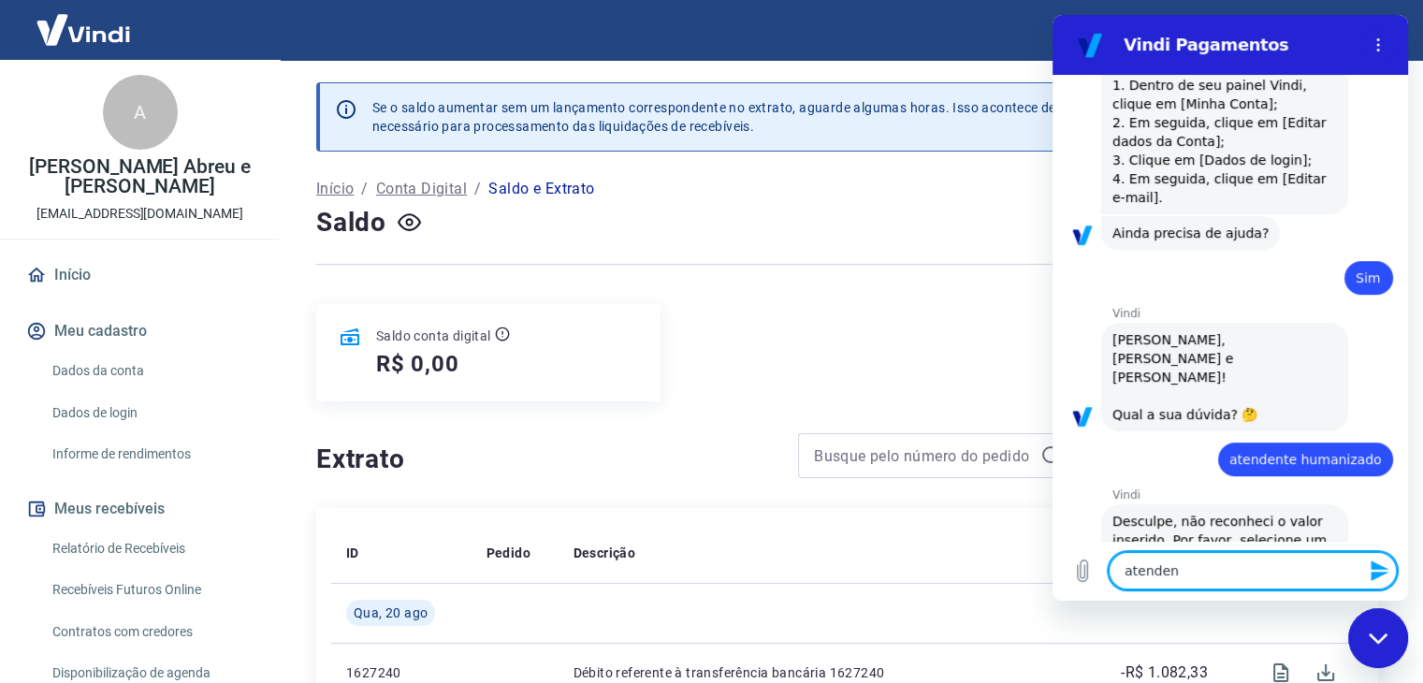
type textarea "x"
type textarea "atendente"
type textarea "x"
type textarea "atendente"
type textarea "x"
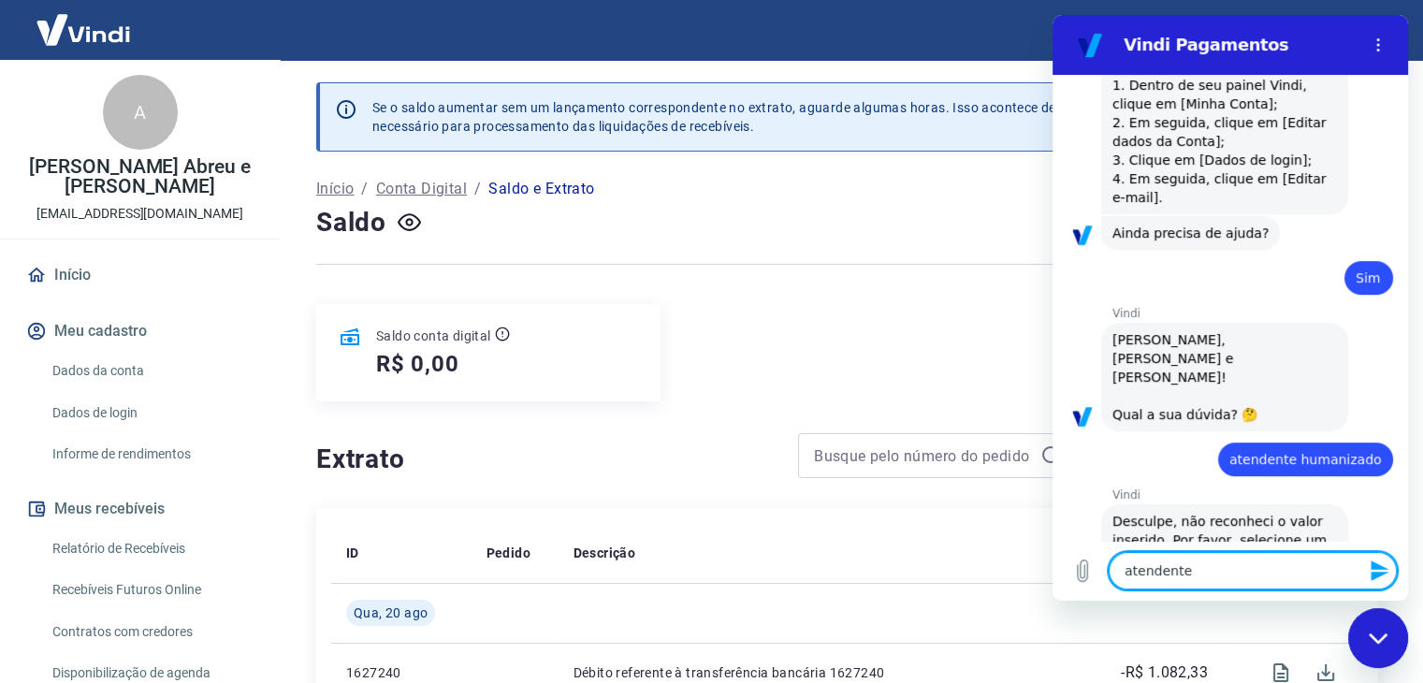
type textarea "atendente h"
type textarea "x"
type textarea "atendente hu"
type textarea "x"
type textarea "atendente h"
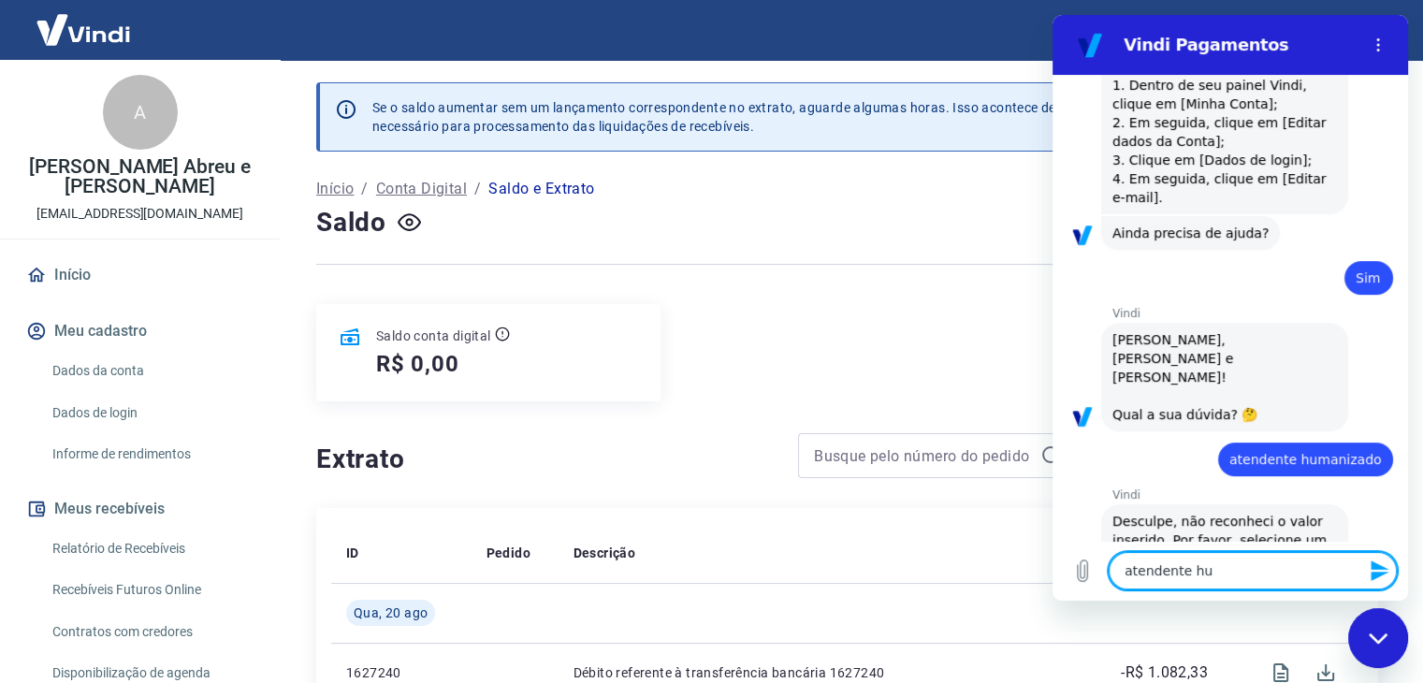
type textarea "x"
type textarea "atendente"
type textarea "x"
type textarea "atendente h"
type textarea "x"
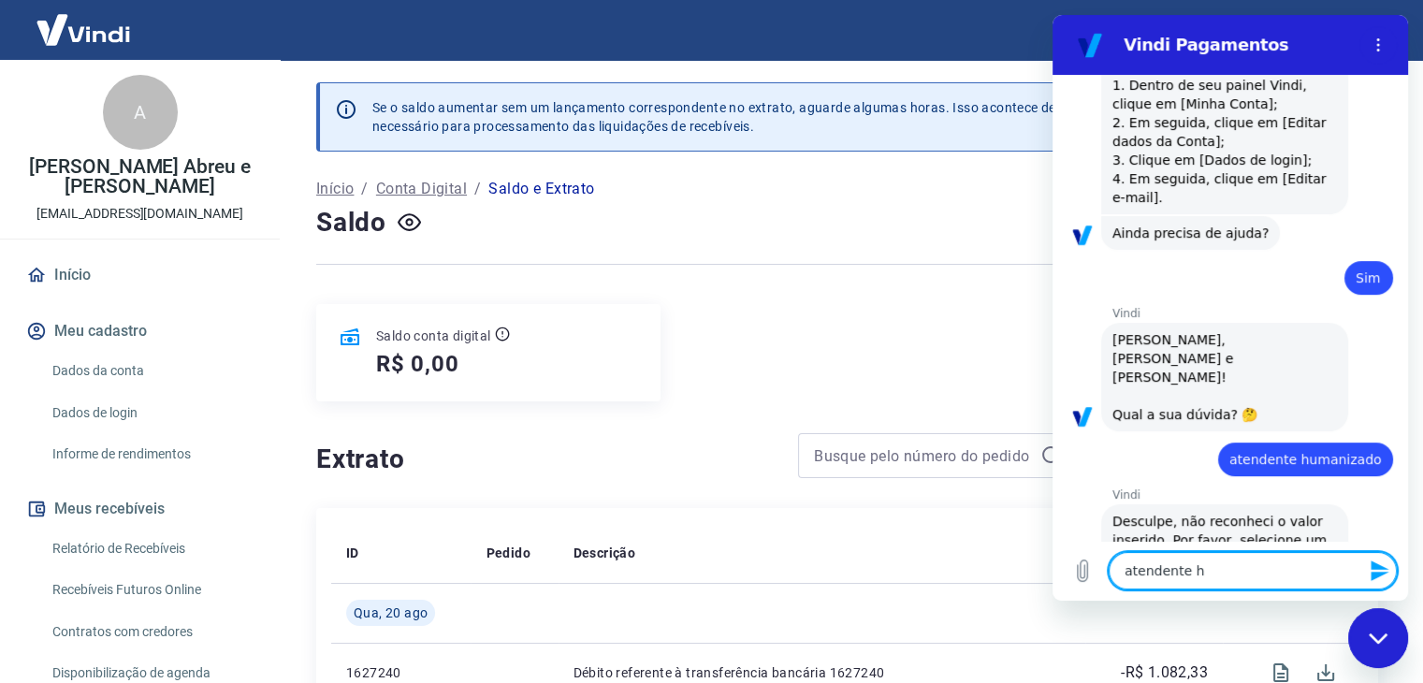
type textarea "atendente hu"
type textarea "x"
type textarea "atendente hum"
type textarea "x"
type textarea "atendente huma"
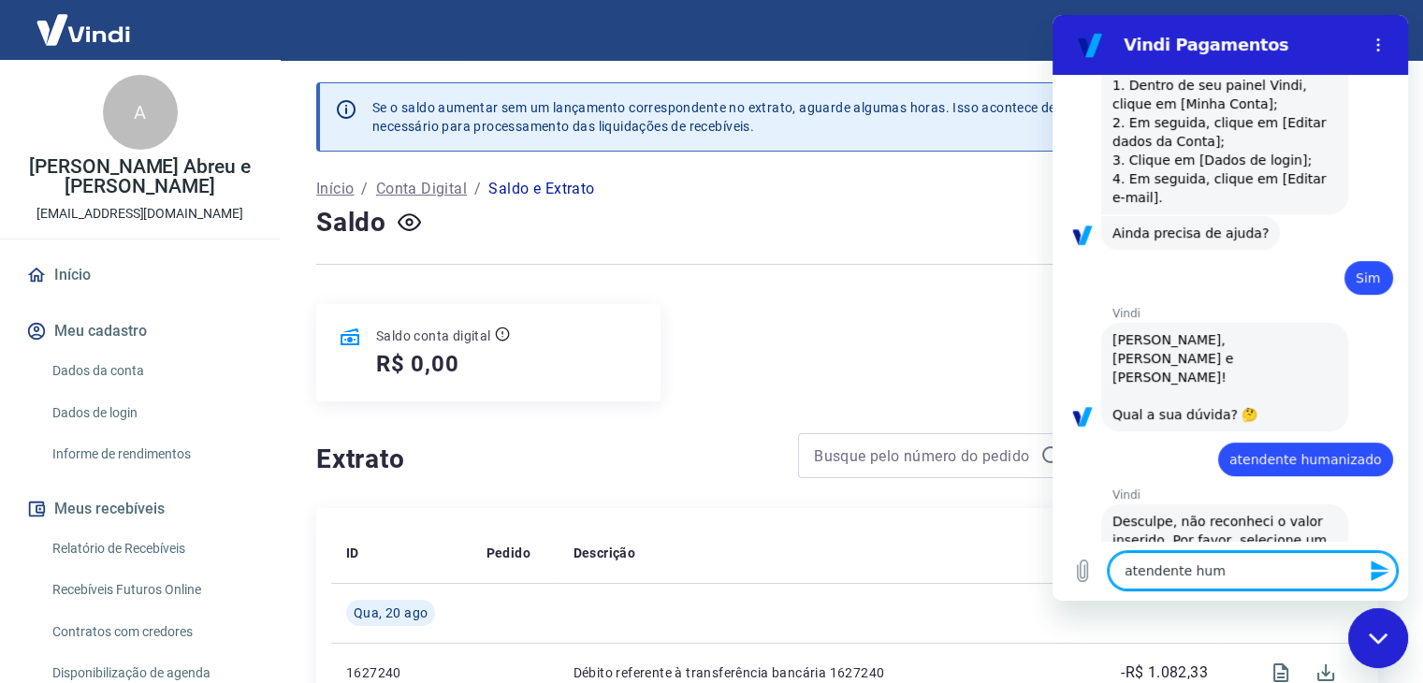
type textarea "x"
type textarea "atendente human"
type textarea "x"
type textarea "atendente humano"
type textarea "x"
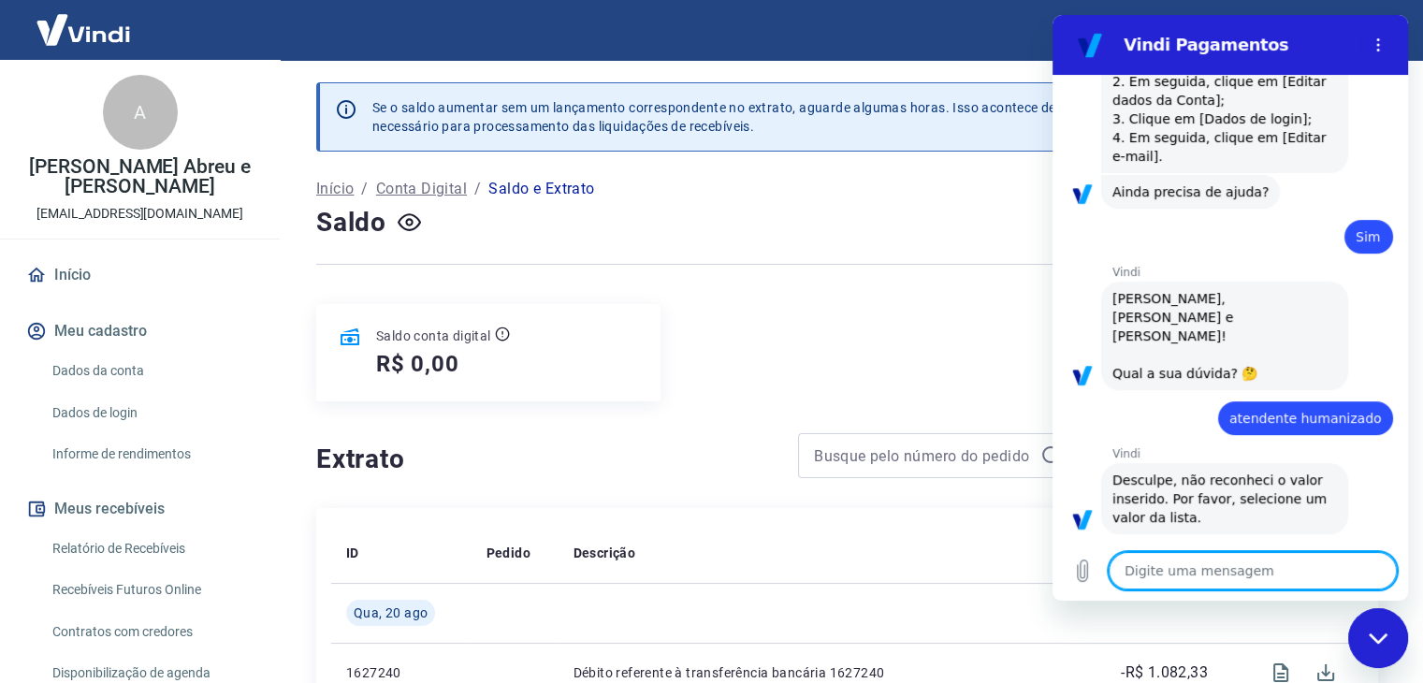
scroll to position [543, 0]
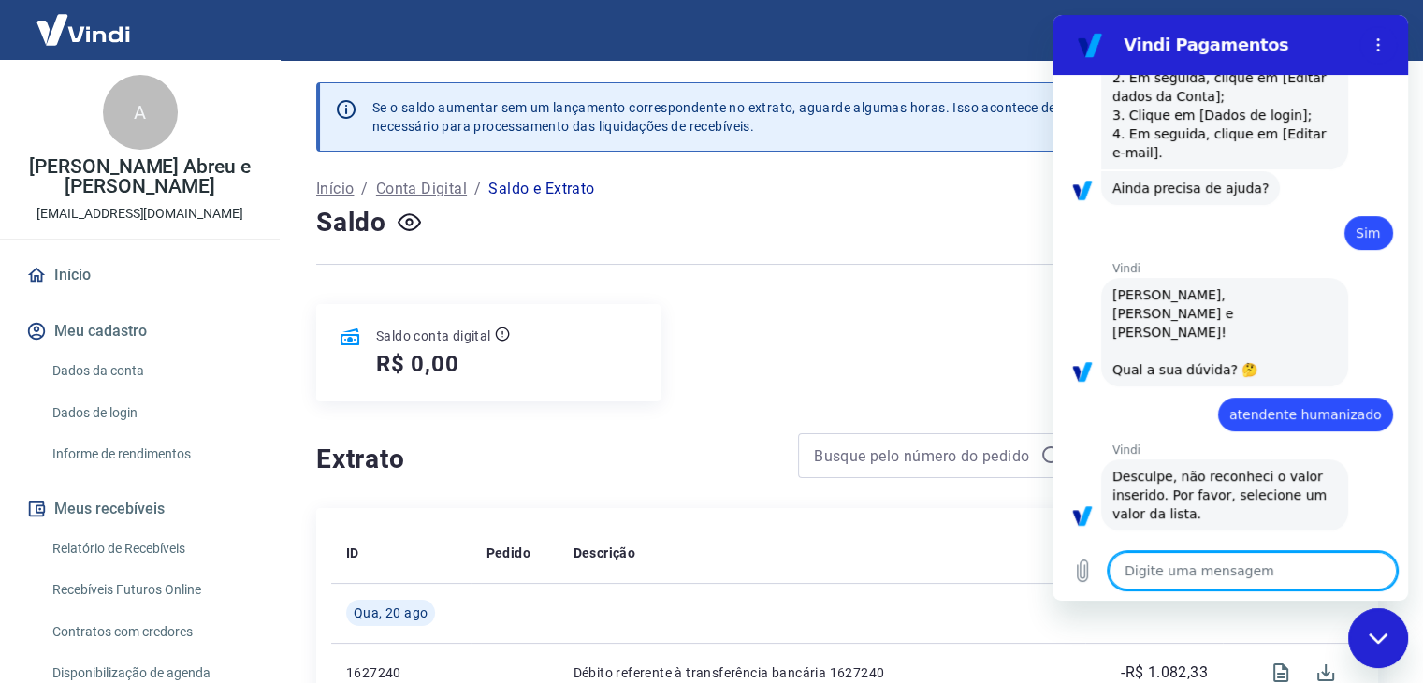
type textarea "x"
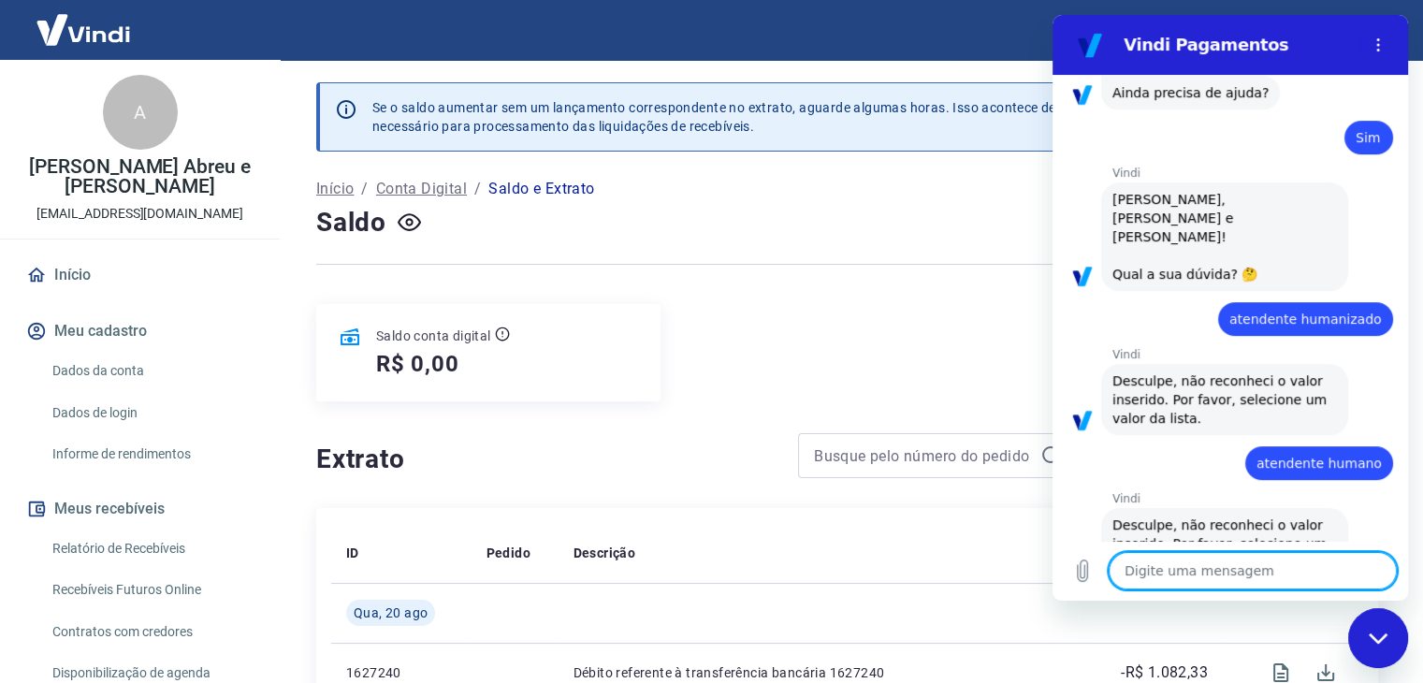
scroll to position [643, 0]
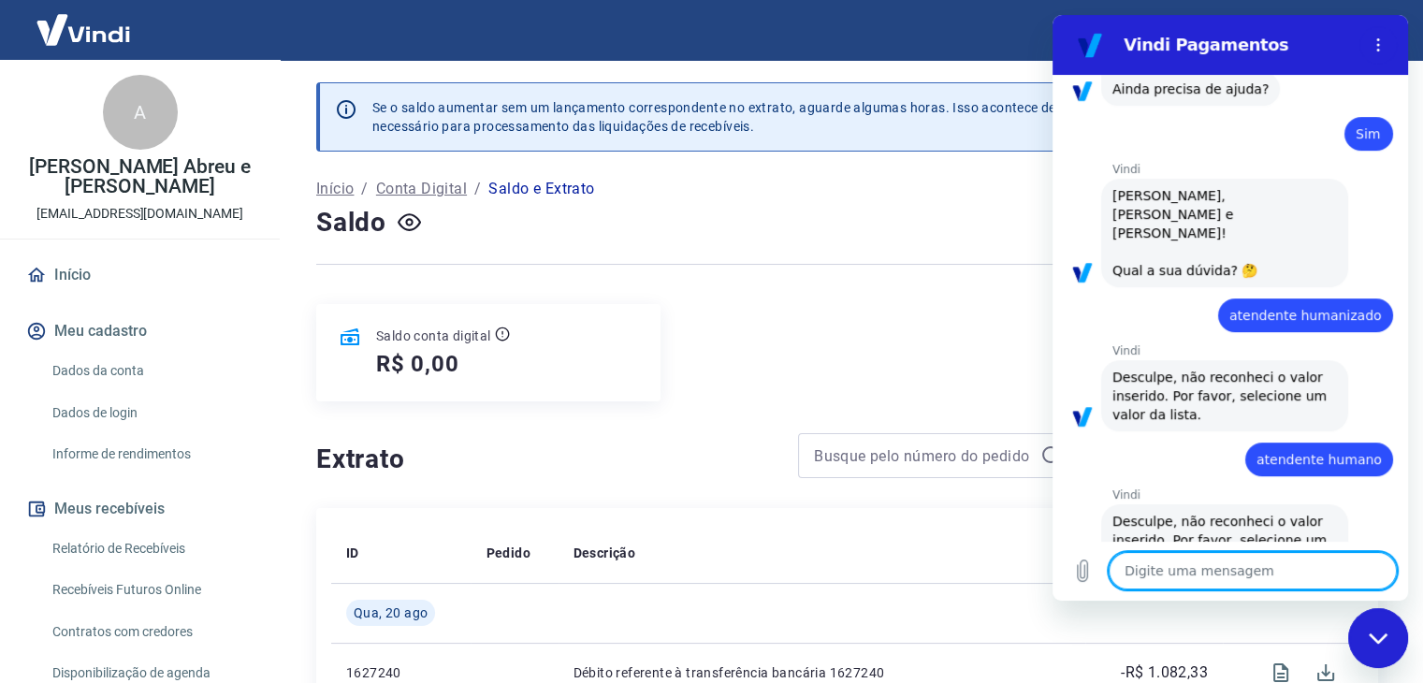
type textarea "s"
type textarea "x"
type textarea "suporte humn"
type textarea "x"
type textarea "suporte hum"
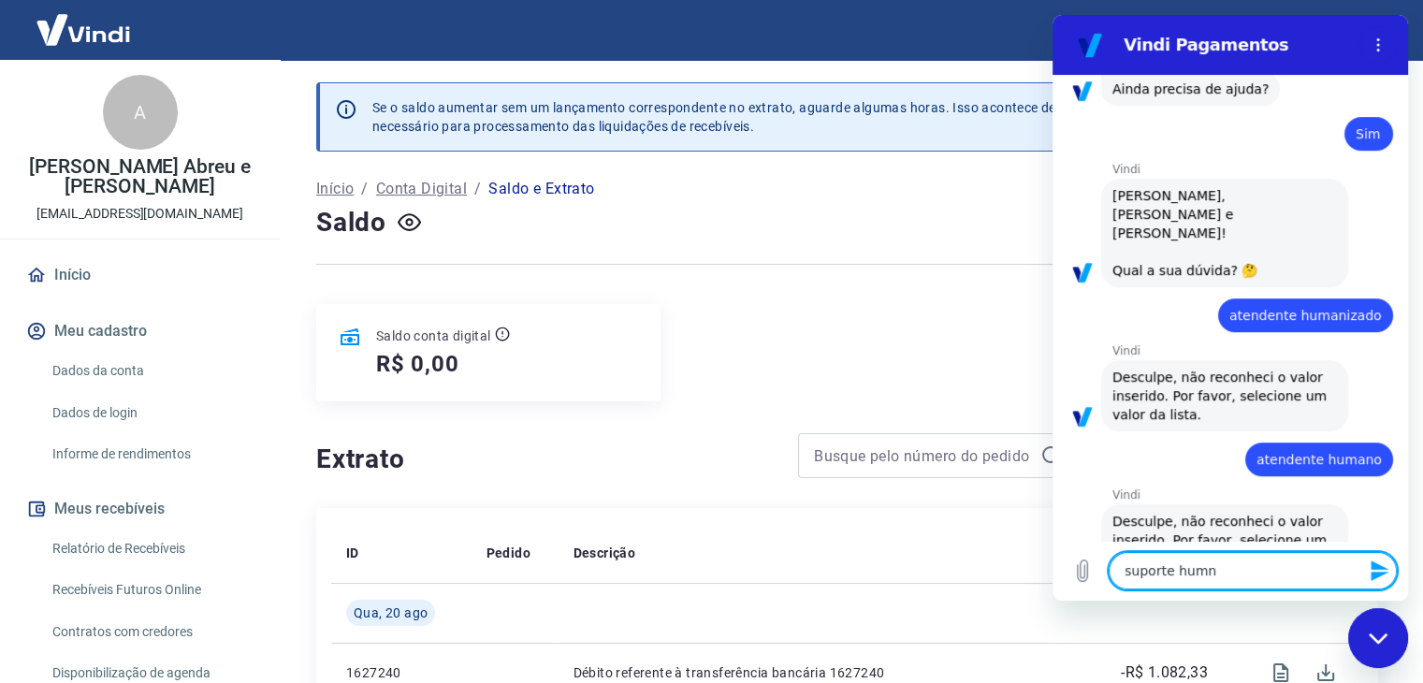
type textarea "x"
type textarea "suporte huma"
type textarea "x"
type textarea "suporte human"
type textarea "x"
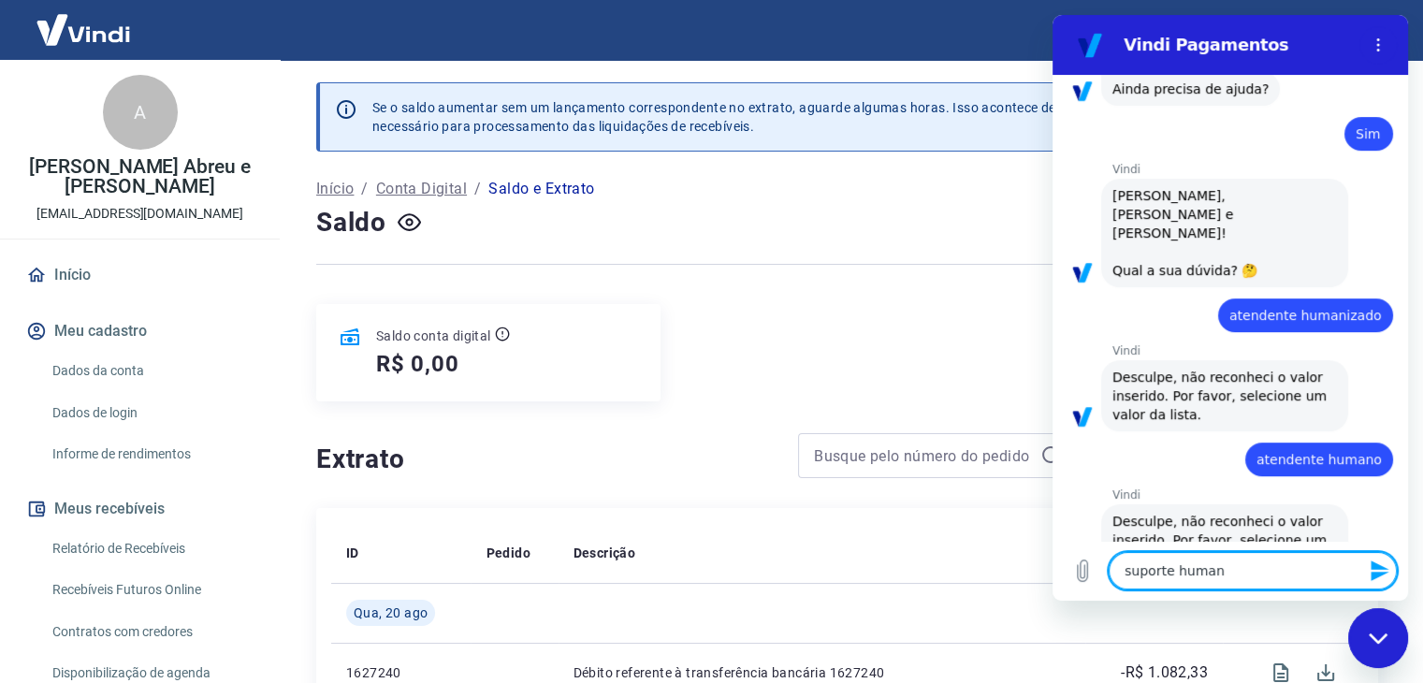
type textarea "suporte humani"
type textarea "x"
type textarea "suporte humaniz"
type textarea "x"
type textarea "suporte humaniza"
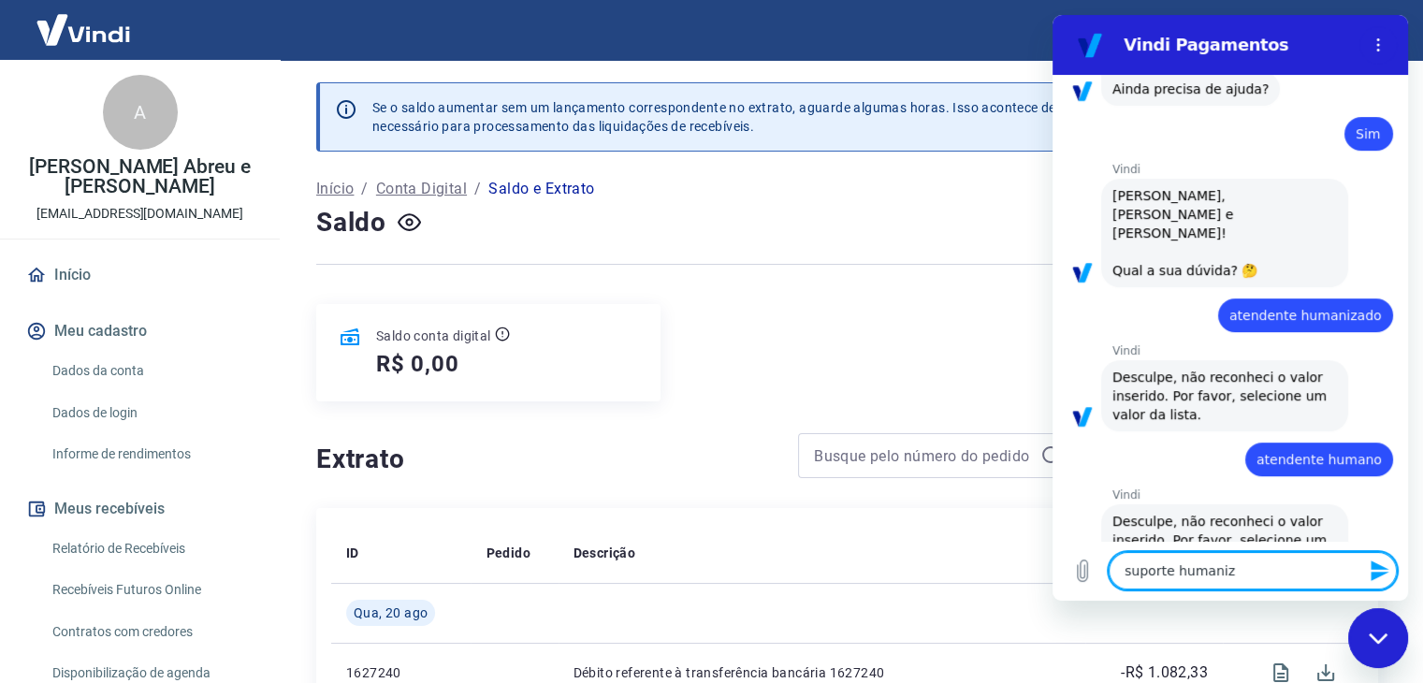
type textarea "x"
type textarea "suporte humanizad"
type textarea "x"
type textarea "suporte humanizado"
type textarea "x"
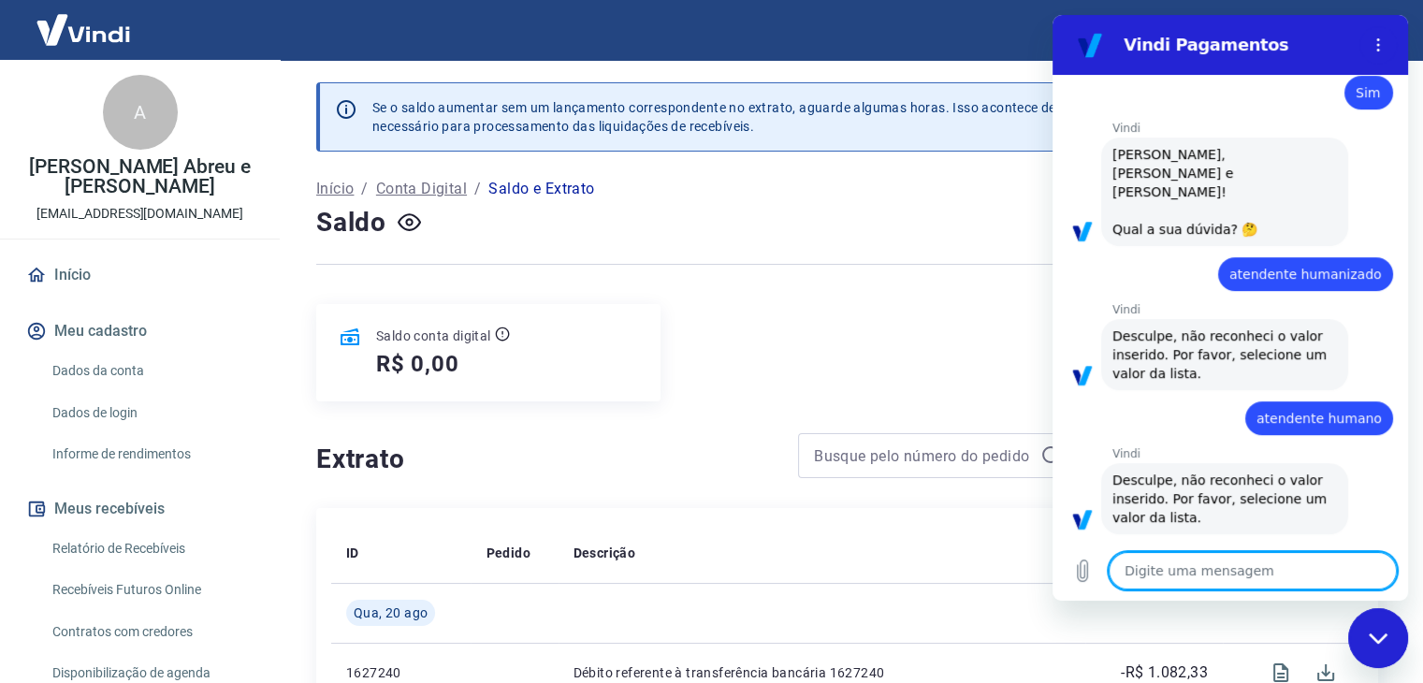
scroll to position [687, 0]
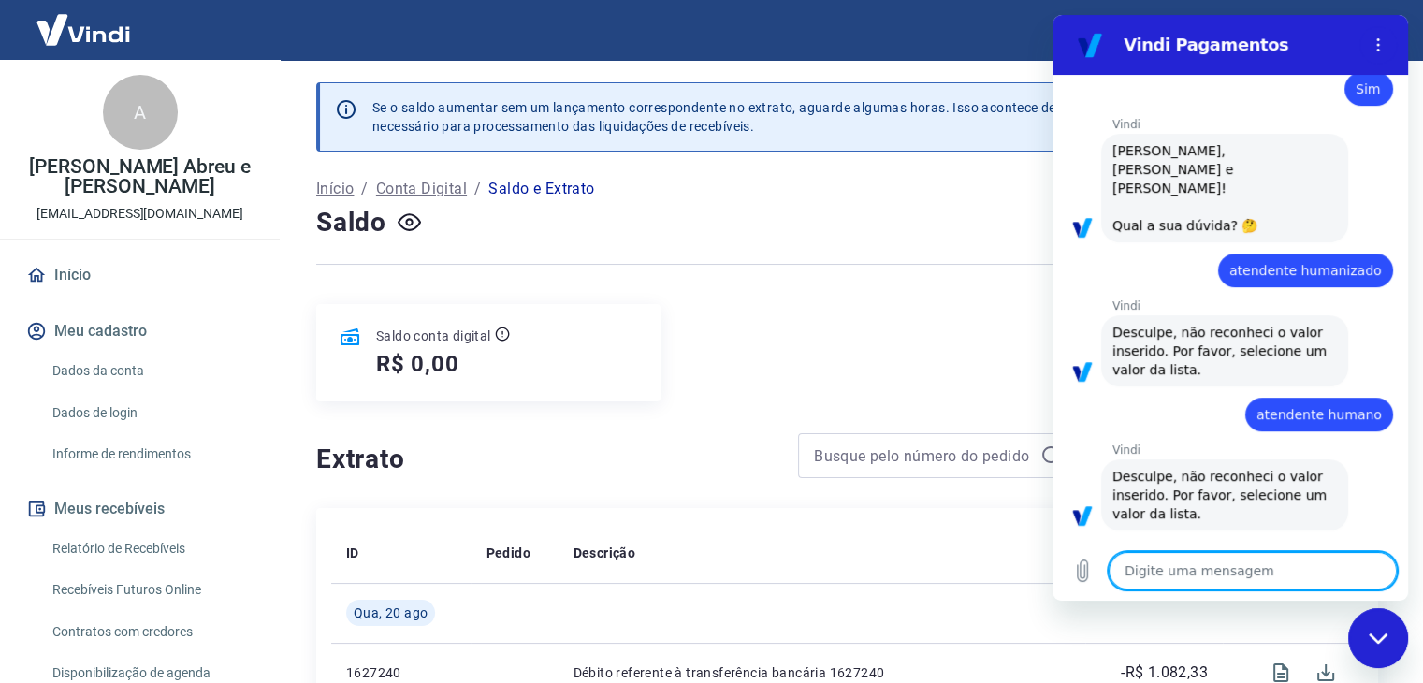
type textarea "x"
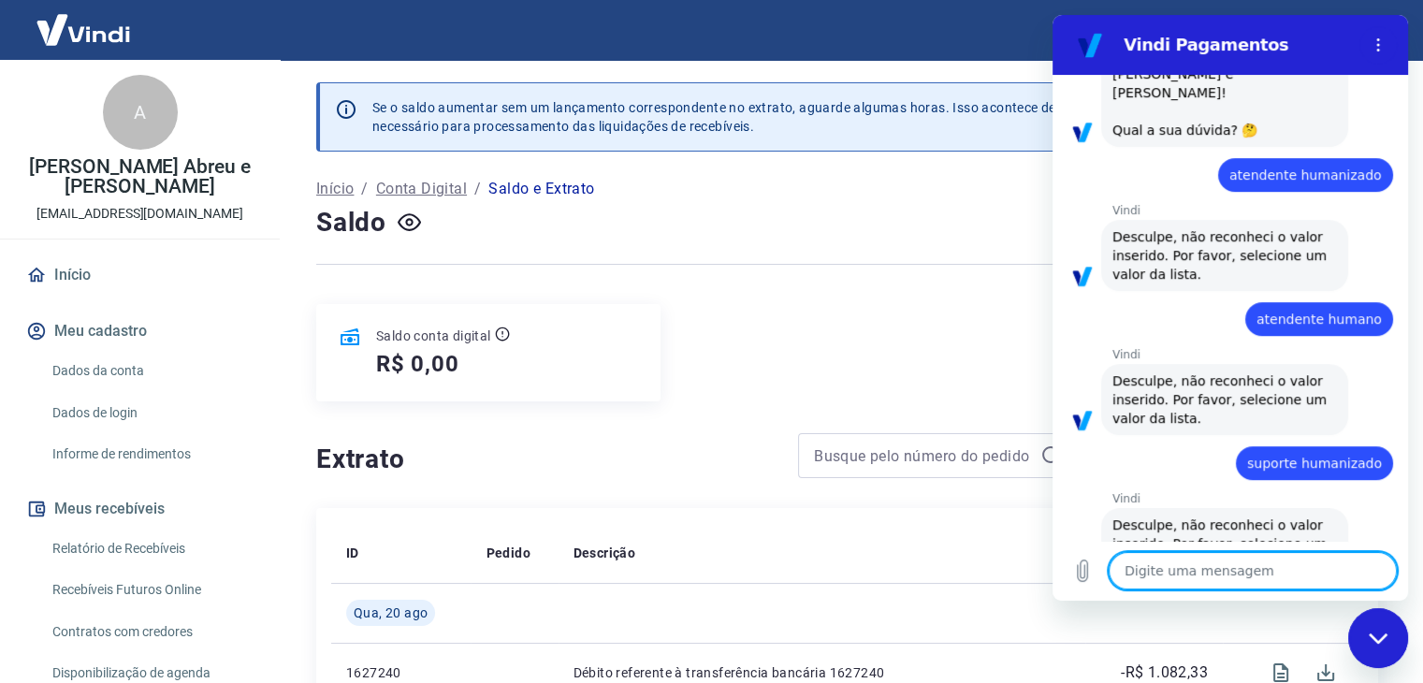
scroll to position [787, 0]
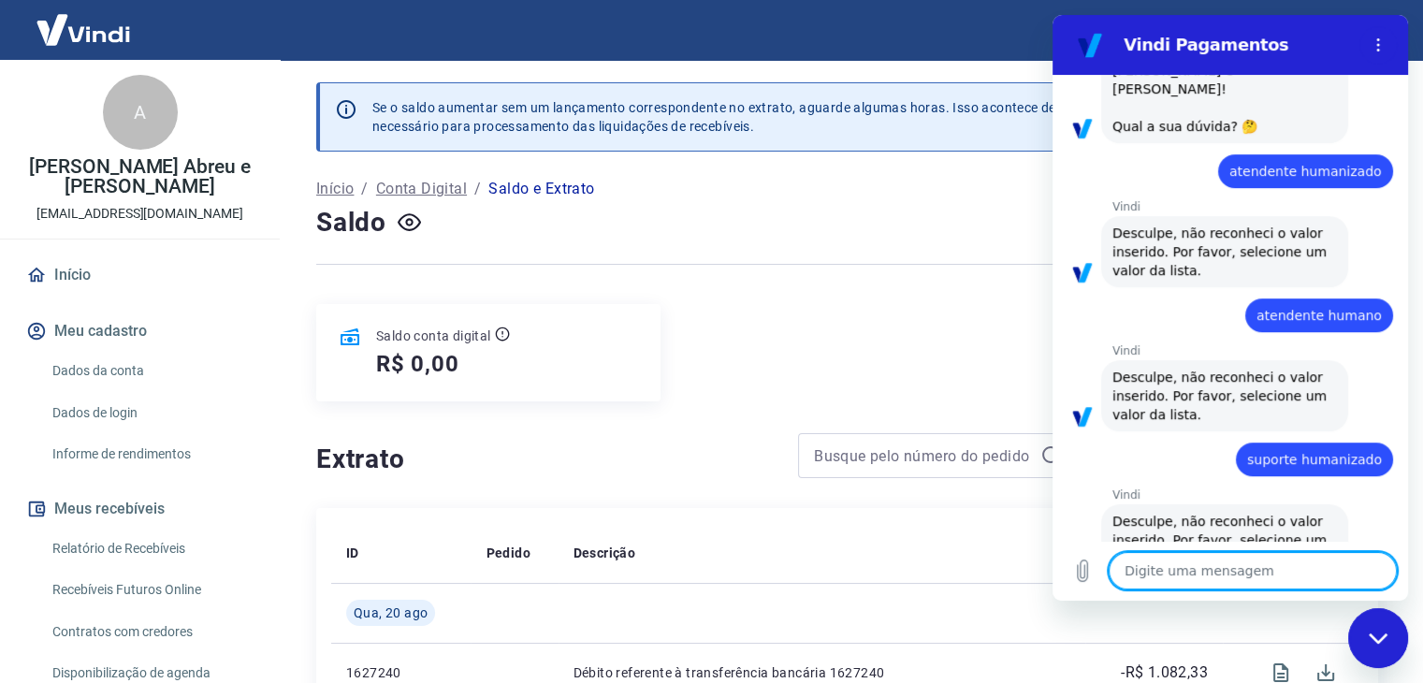
type textarea "h"
type textarea "x"
type textarea "a"
type textarea "x"
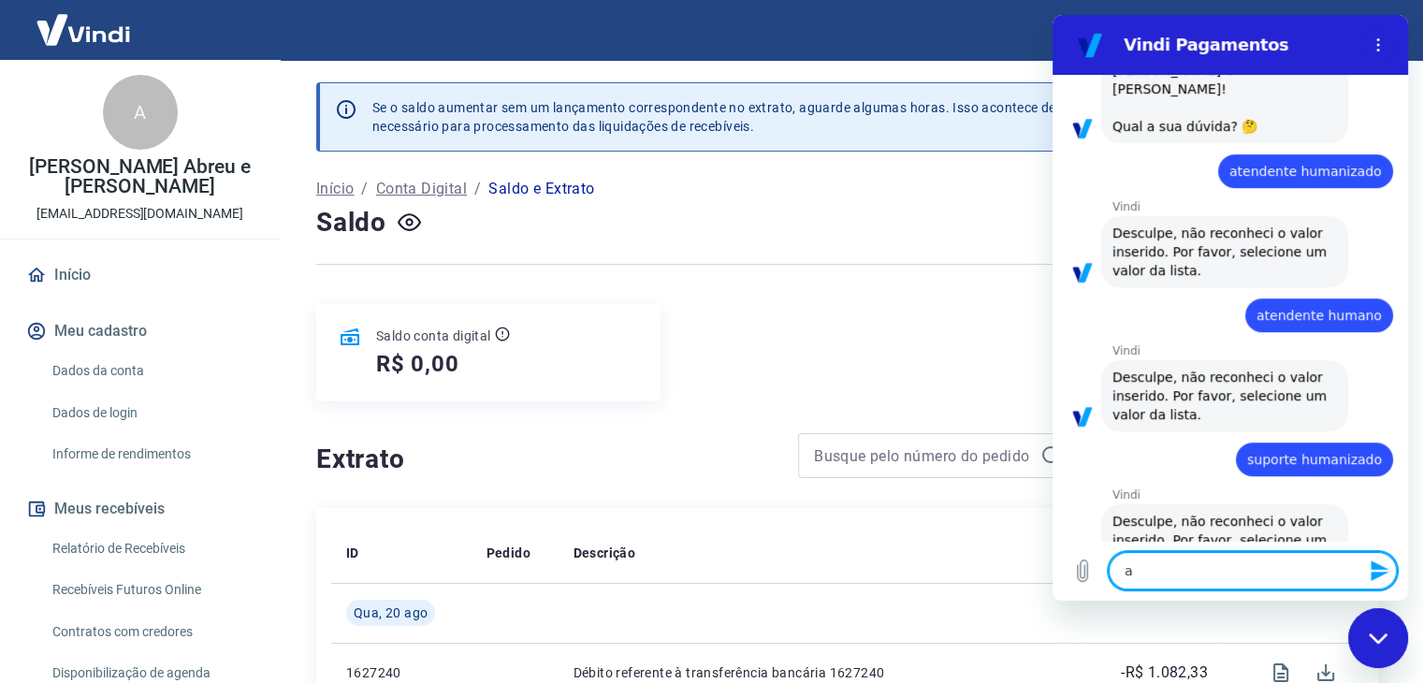
type textarea "at"
type textarea "x"
type textarea "ate"
type textarea "x"
type textarea "aten"
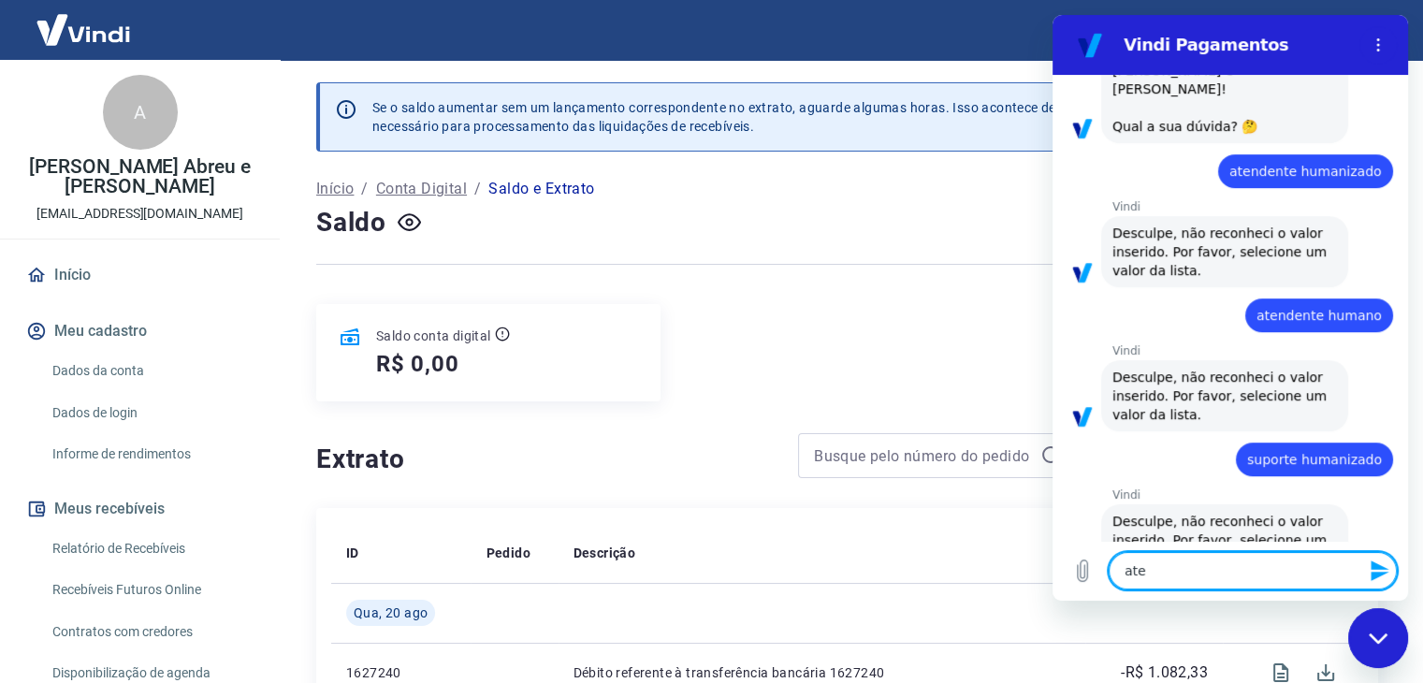
type textarea "x"
type textarea "atend"
type textarea "x"
type textarea "atende"
type textarea "x"
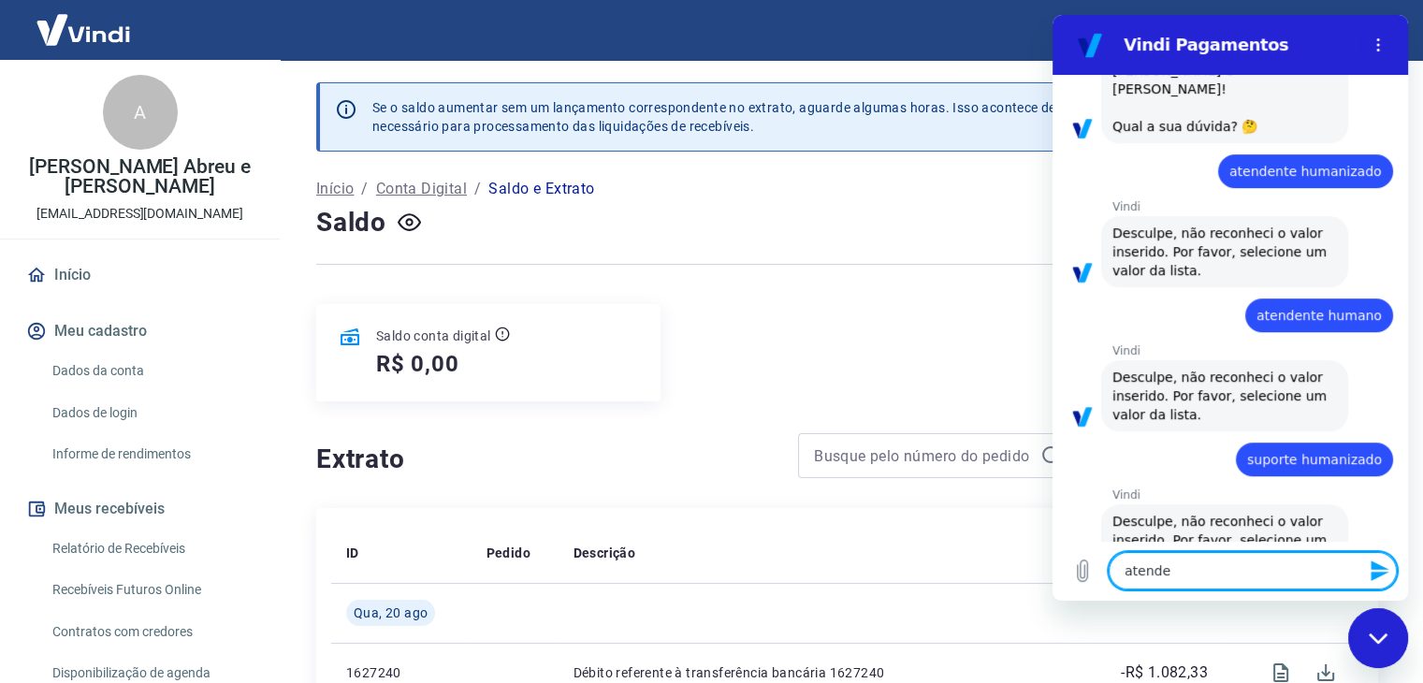
type textarea "atenden"
type textarea "x"
type textarea "atendent"
type textarea "x"
type textarea "atendente"
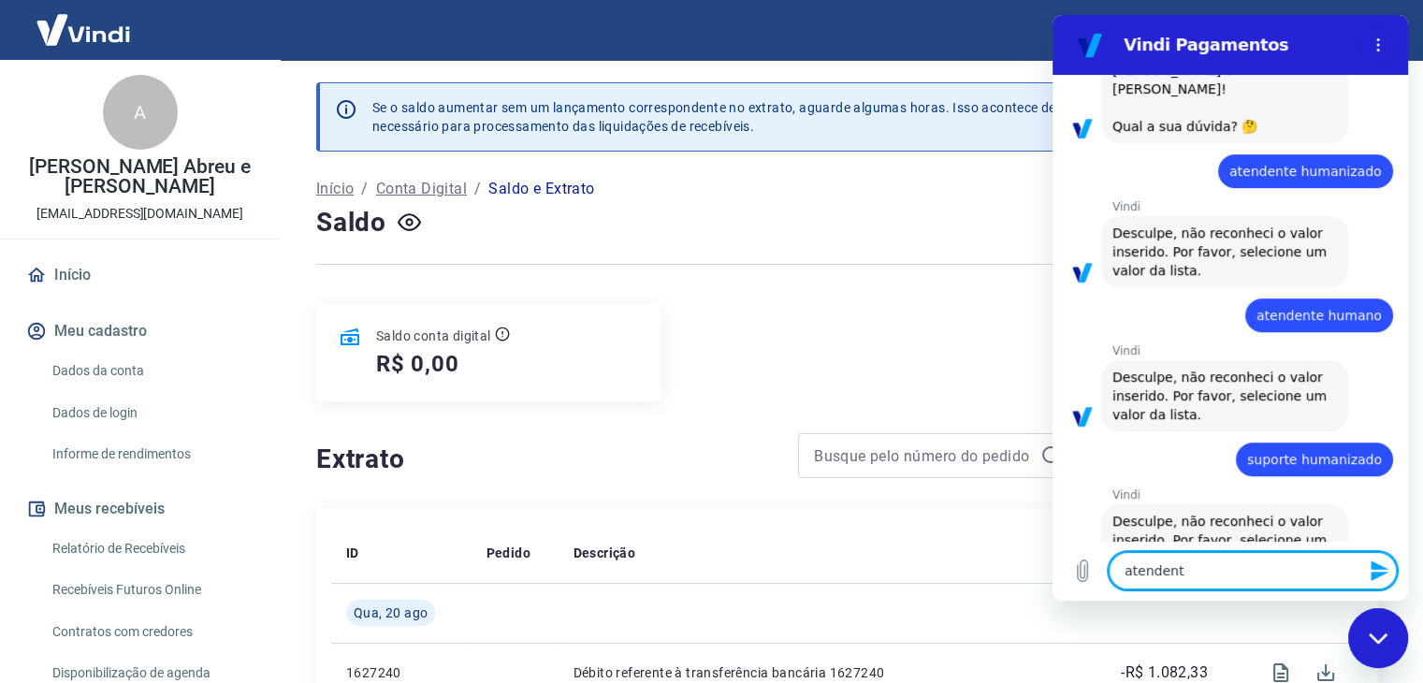
type textarea "x"
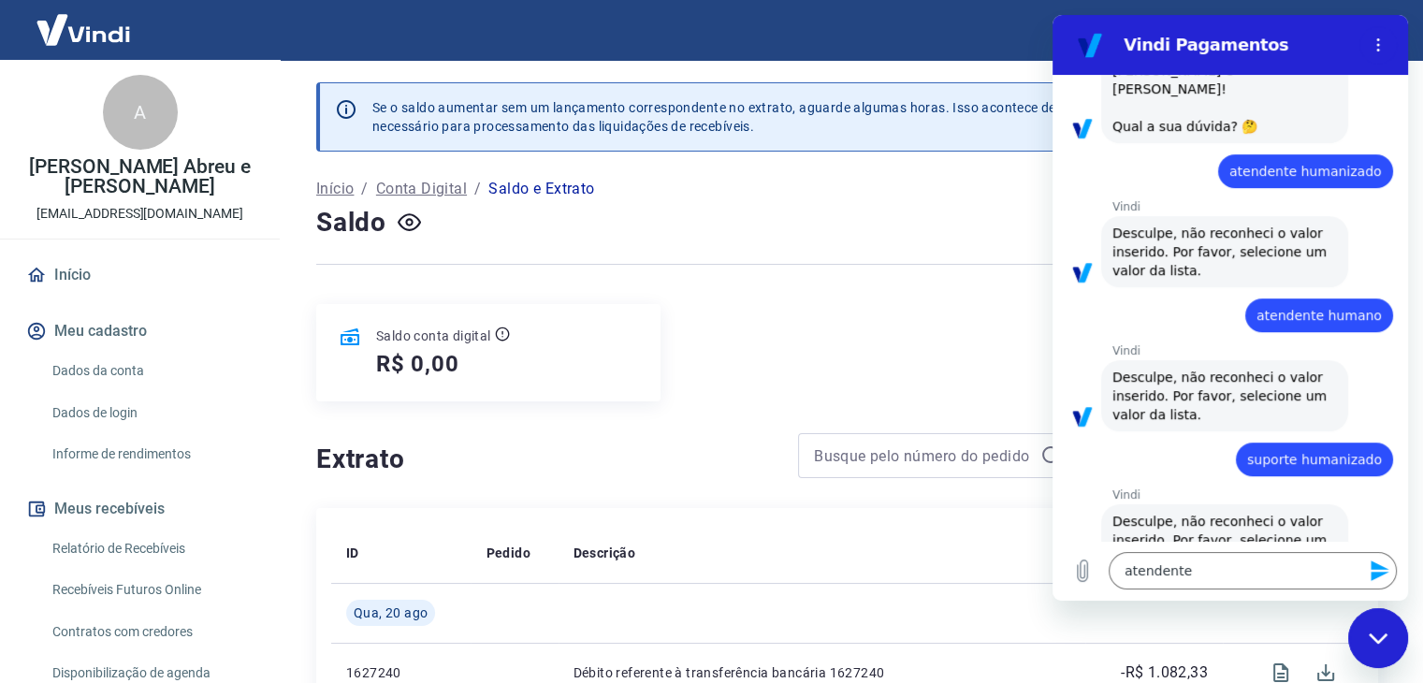
click at [1288, 452] on span "suporte humanizado" at bounding box center [1314, 459] width 135 height 15
copy span "suporte humanizado"
click at [1150, 570] on textarea "atendente" at bounding box center [1252, 570] width 288 height 37
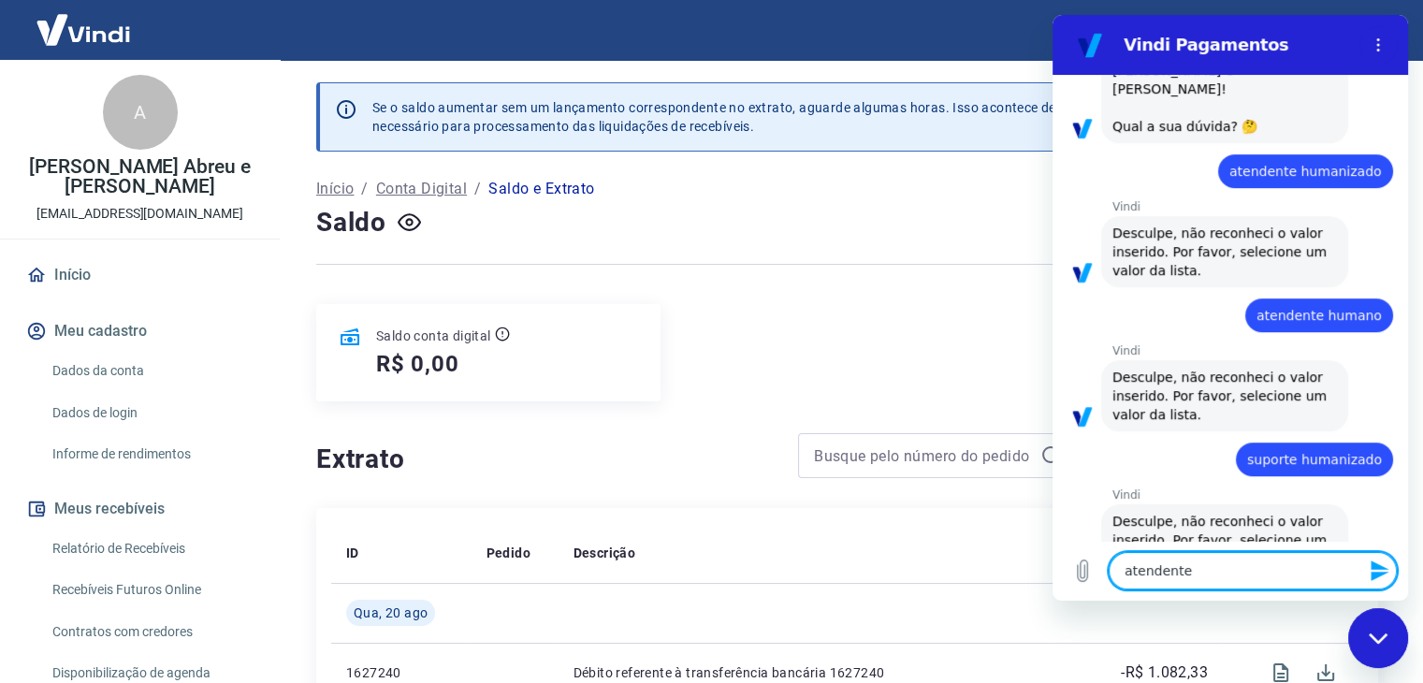
click at [1150, 570] on textarea "atendente" at bounding box center [1252, 570] width 288 height 37
paste textarea "suporte humanizado"
type textarea "suporte humanizado"
type textarea "x"
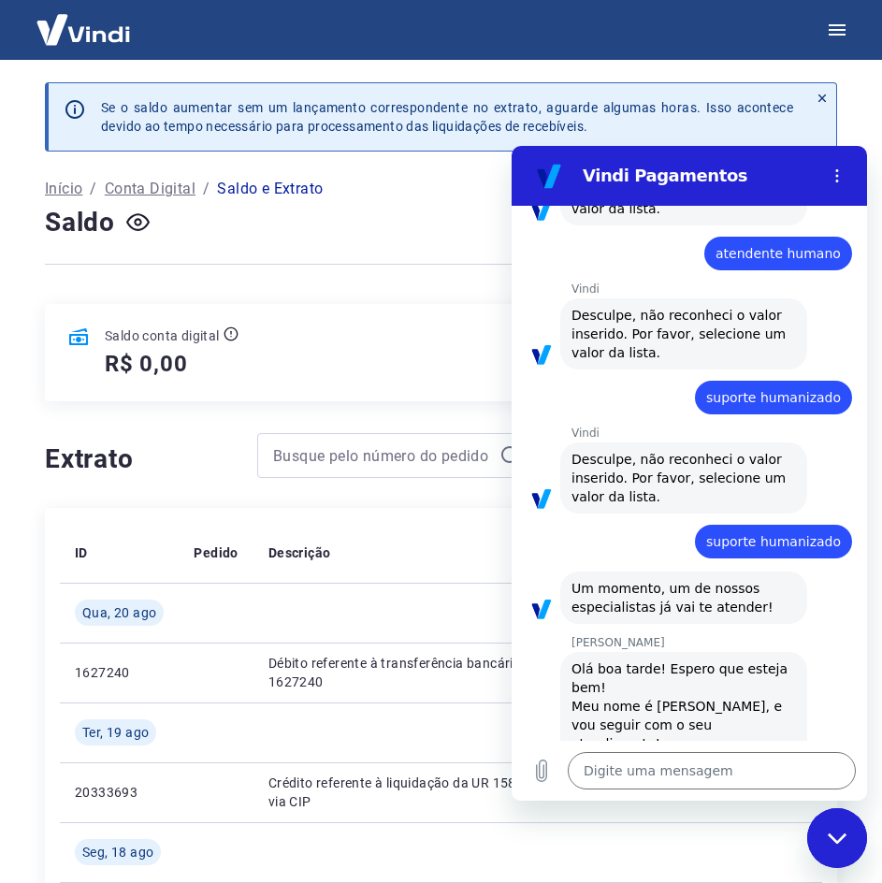
scroll to position [983, 0]
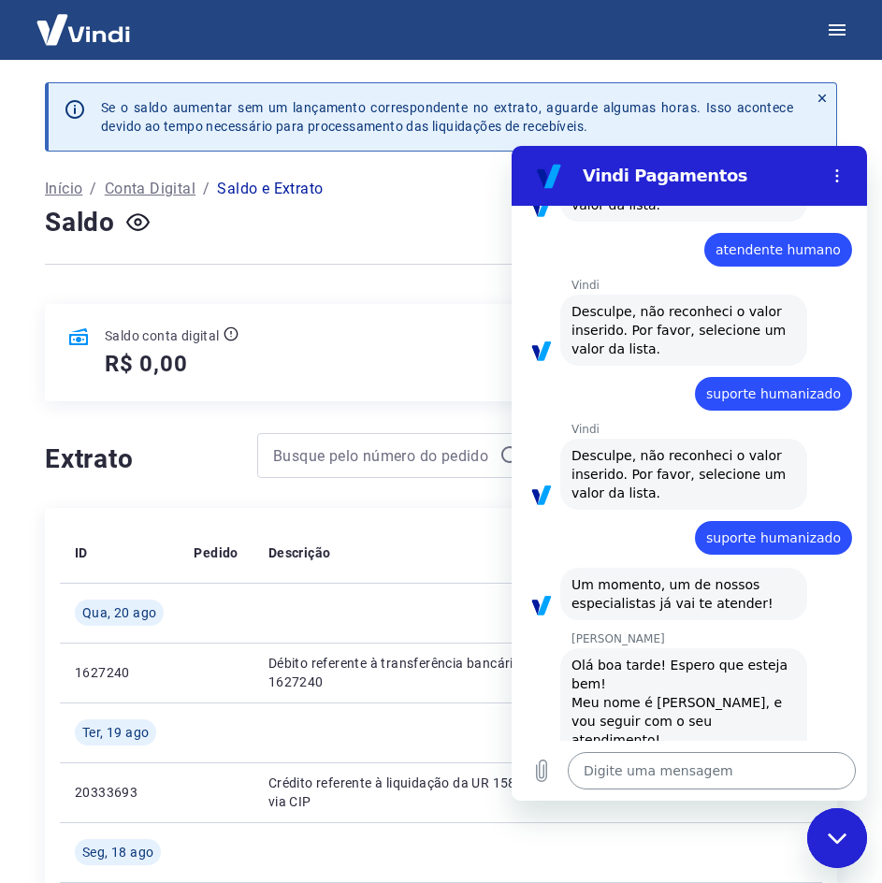
click at [657, 682] on textarea at bounding box center [712, 770] width 288 height 37
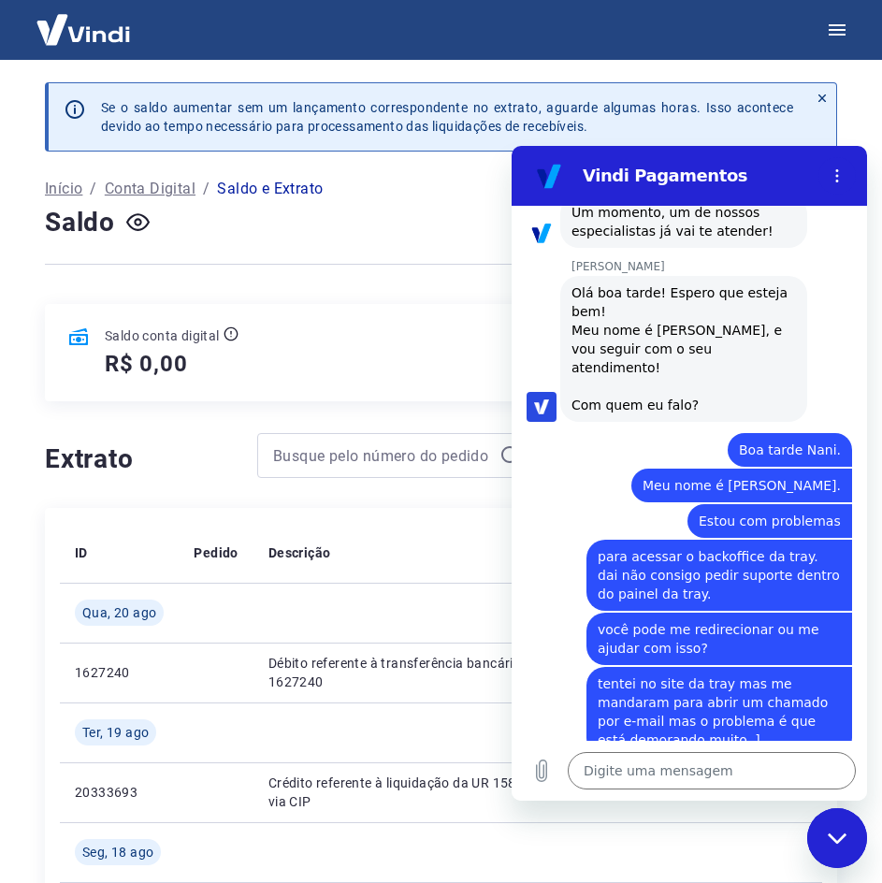
scroll to position [1353, 0]
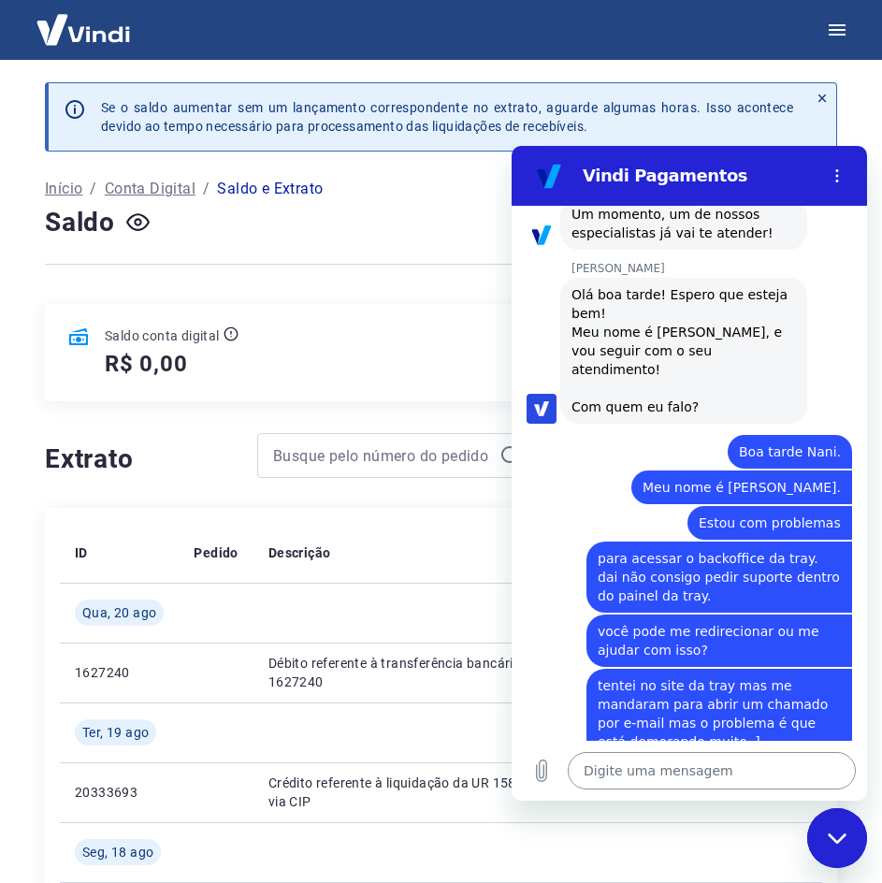
click at [625, 682] on textarea at bounding box center [712, 770] width 288 height 37
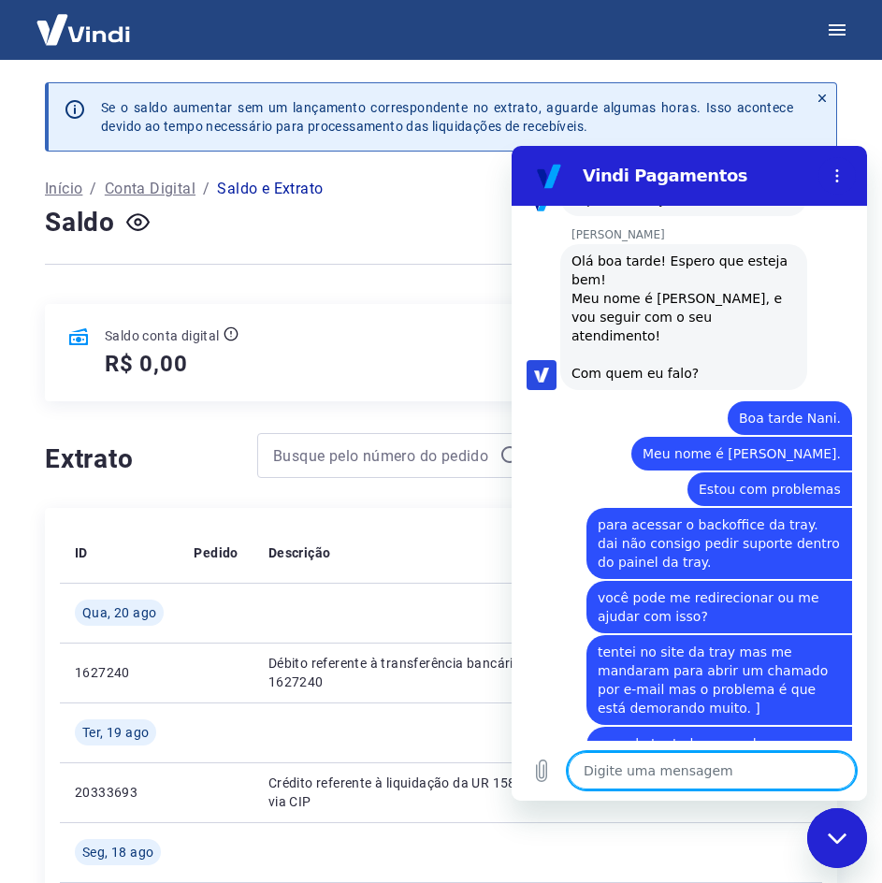
scroll to position [1391, 0]
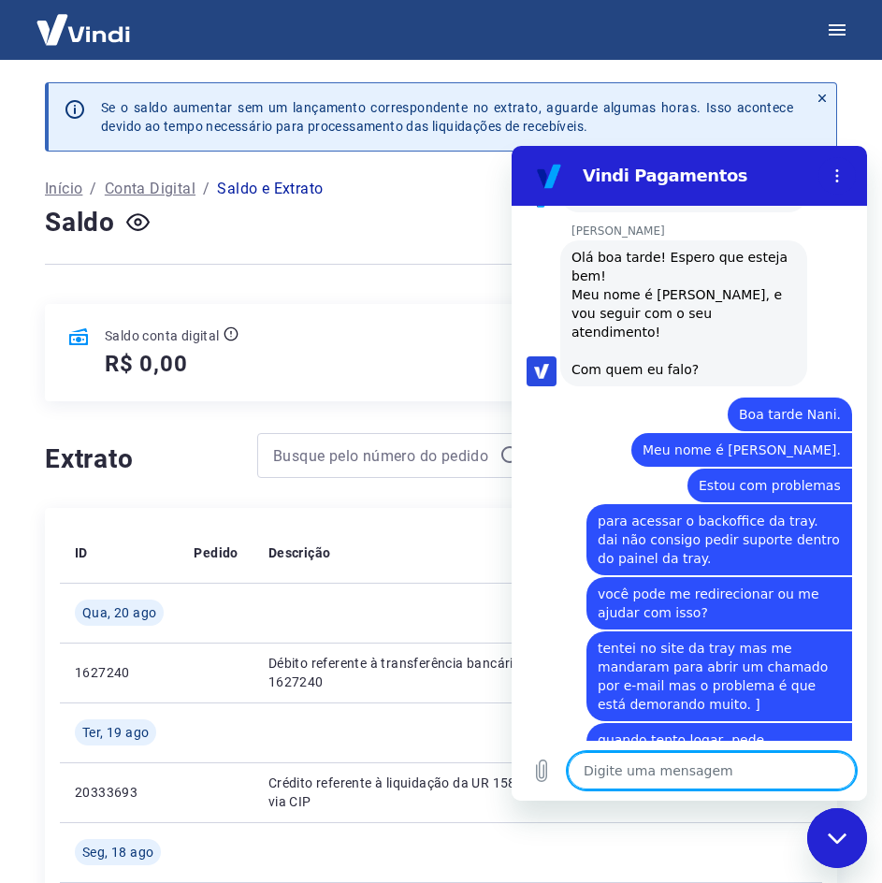
click at [632, 682] on textarea at bounding box center [712, 770] width 288 height 37
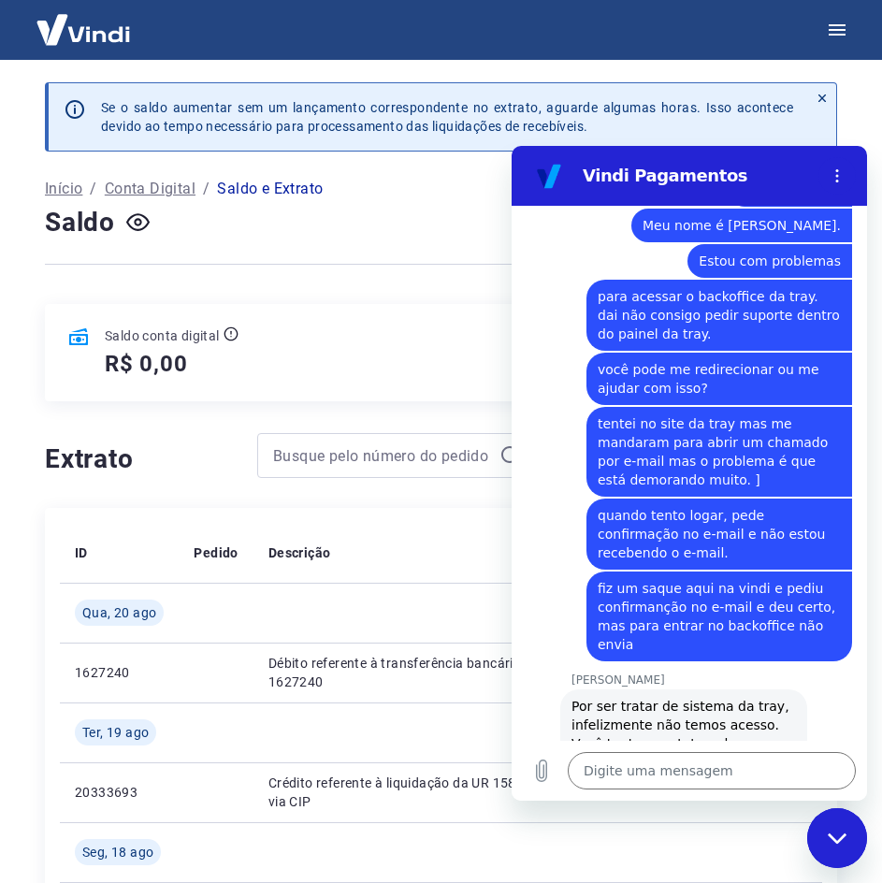
scroll to position [1619, 0]
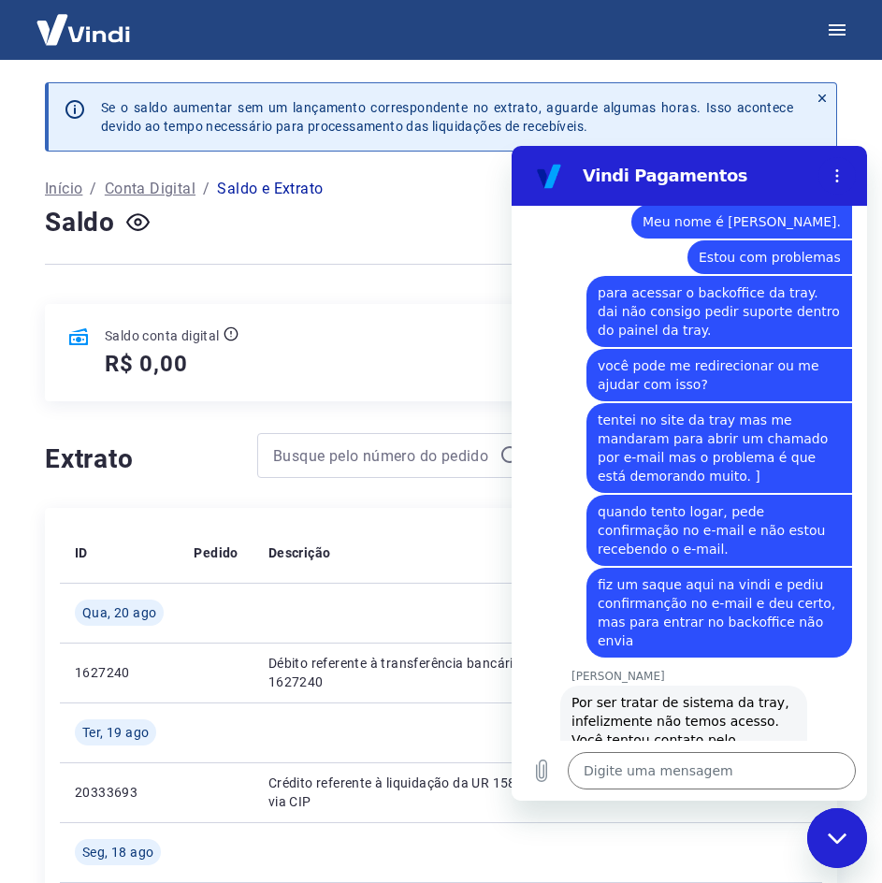
click at [705, 682] on link "[URL][DOMAIN_NAME]" at bounding box center [675, 758] width 160 height 15
click at [624, 682] on textarea at bounding box center [712, 770] width 288 height 37
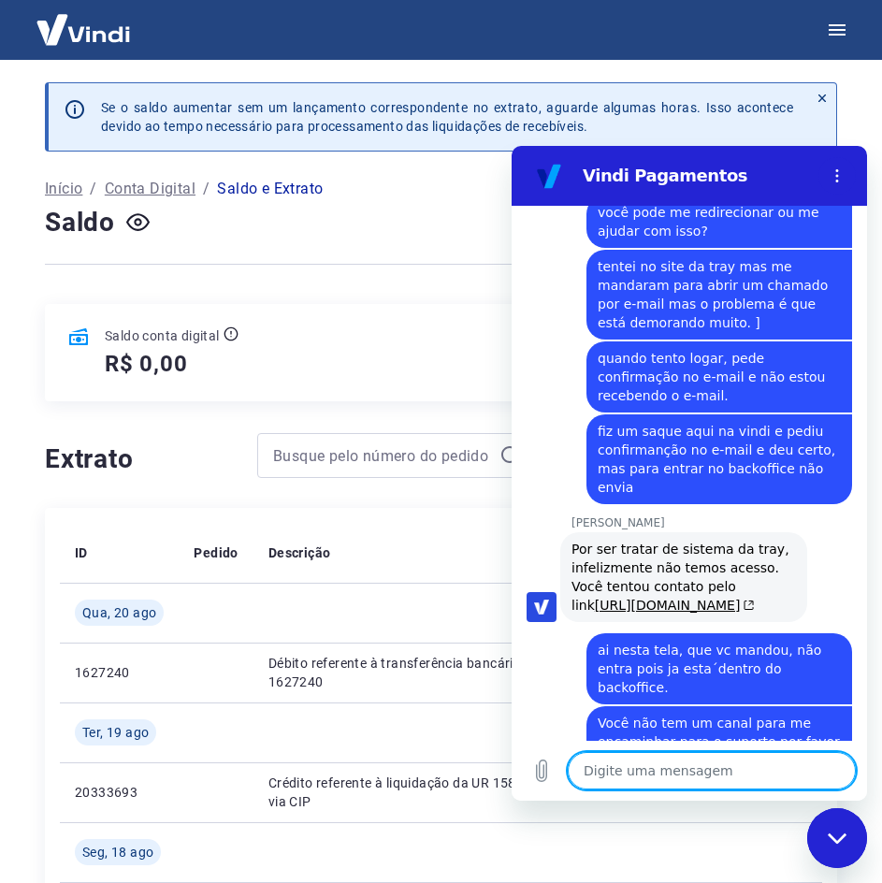
scroll to position [1907, 0]
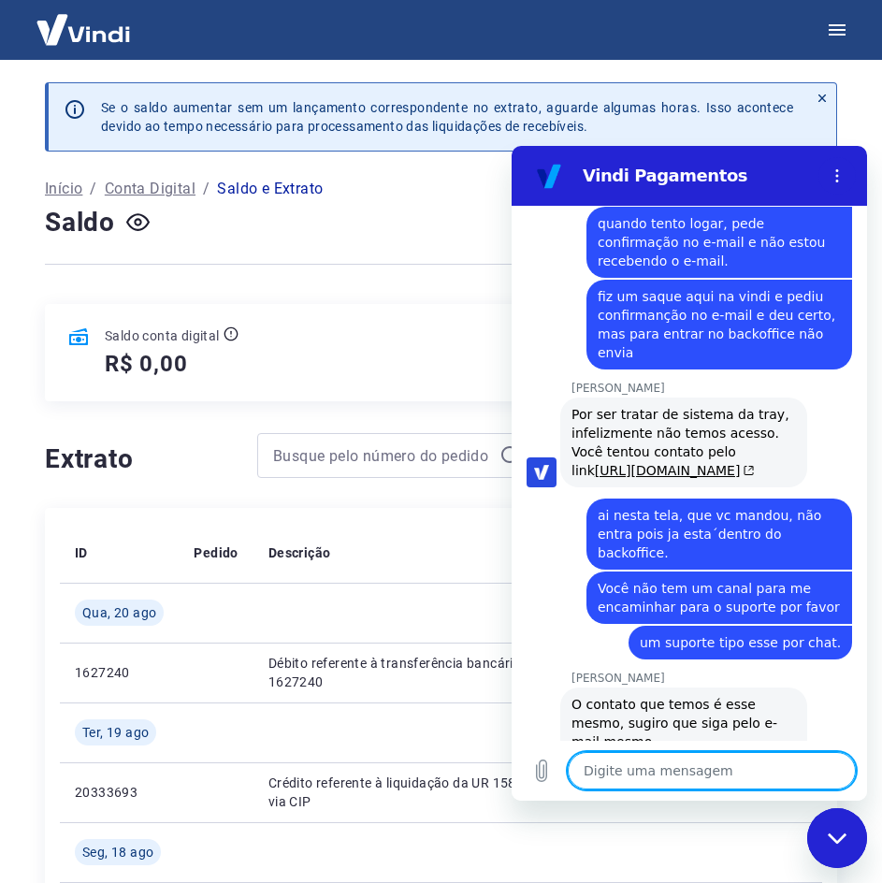
click at [661, 682] on textarea at bounding box center [712, 770] width 288 height 37
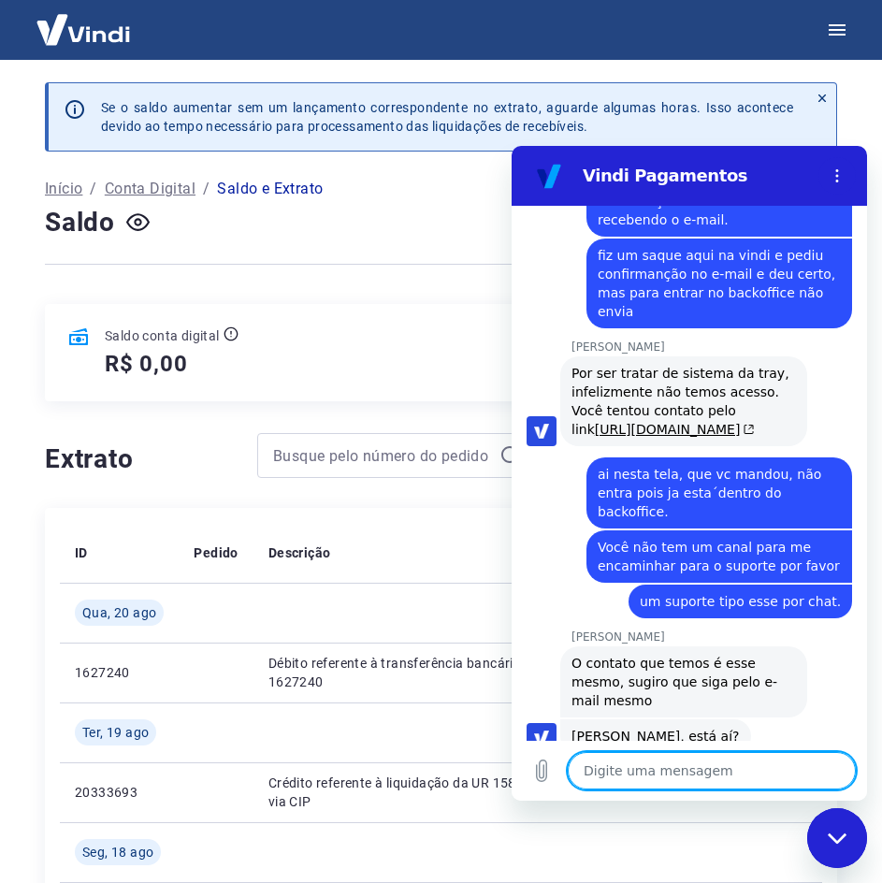
scroll to position [1952, 0]
